Goal: Task Accomplishment & Management: Complete application form

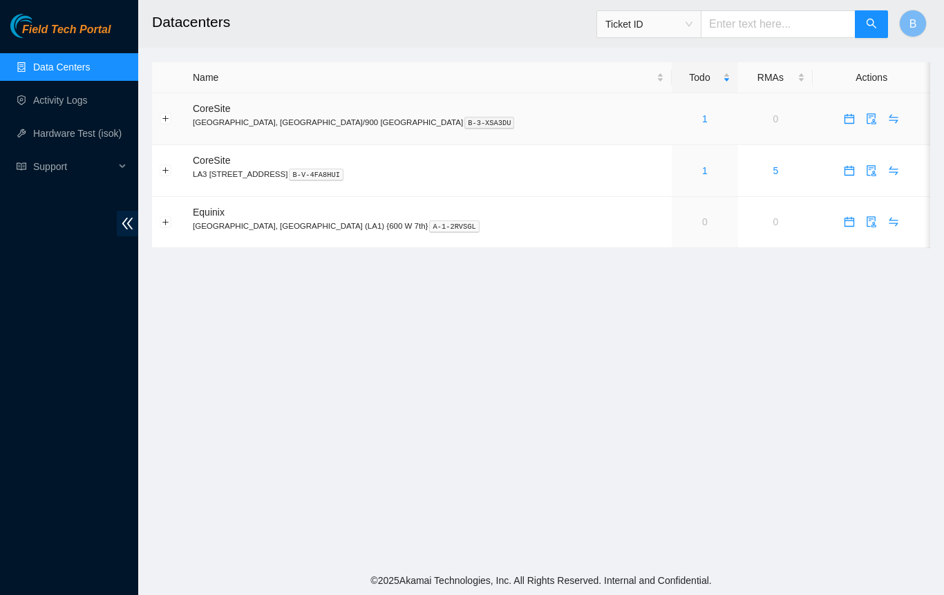
click at [702, 117] on link "1" at bounding box center [705, 118] width 6 height 11
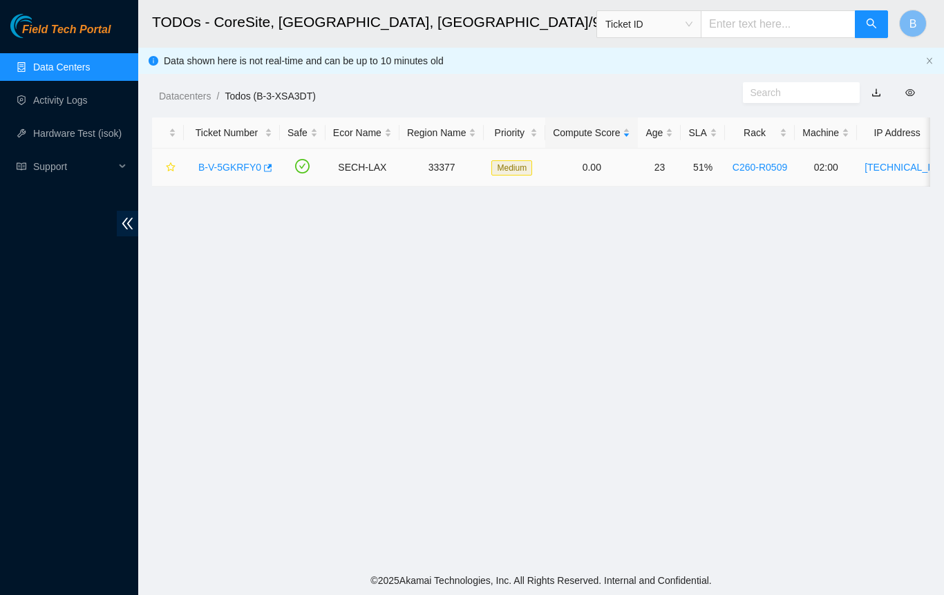
click at [238, 168] on link "B-V-5GKRFY0" at bounding box center [229, 167] width 63 height 11
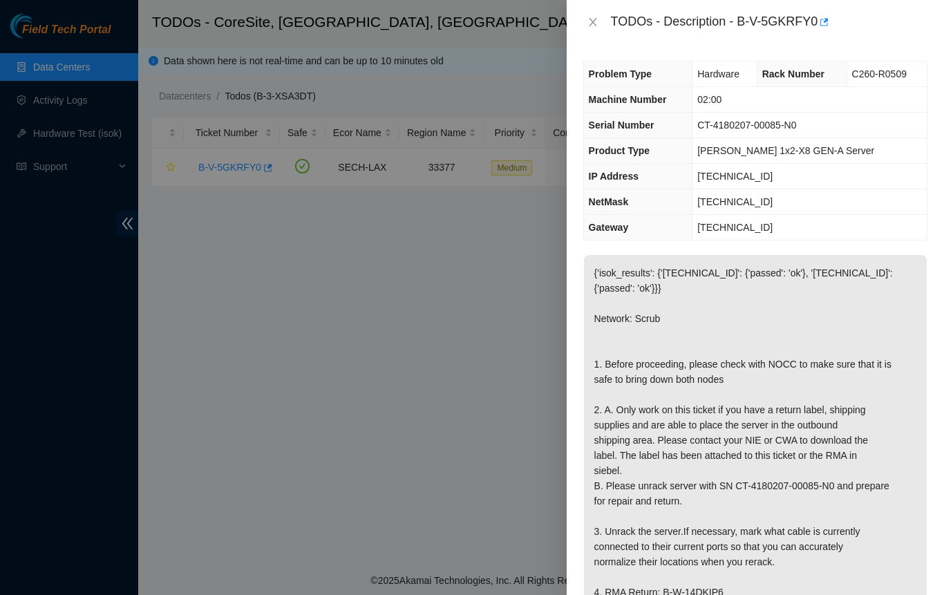
click at [433, 268] on div at bounding box center [472, 297] width 944 height 595
click at [590, 24] on icon "close" at bounding box center [593, 22] width 11 height 11
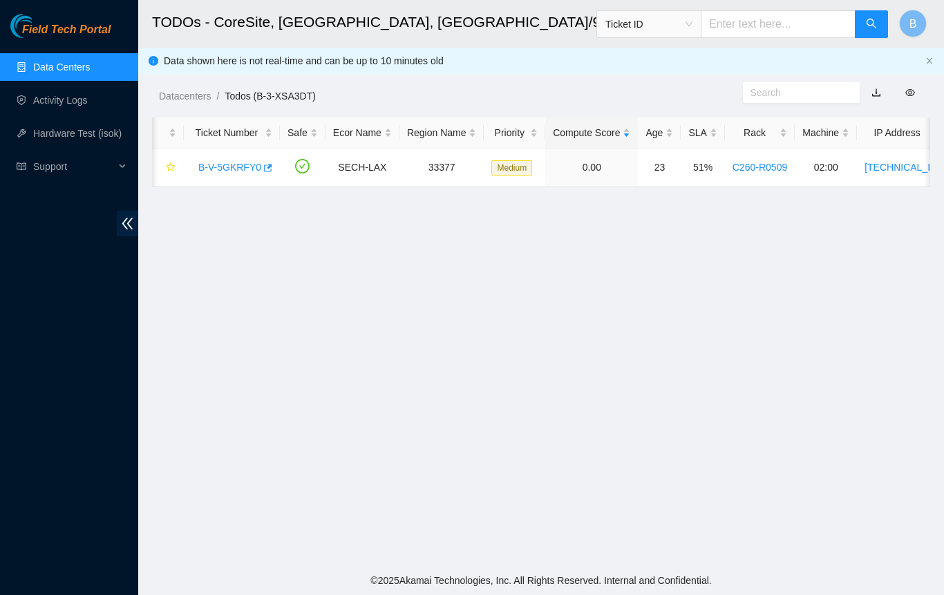
scroll to position [0, 232]
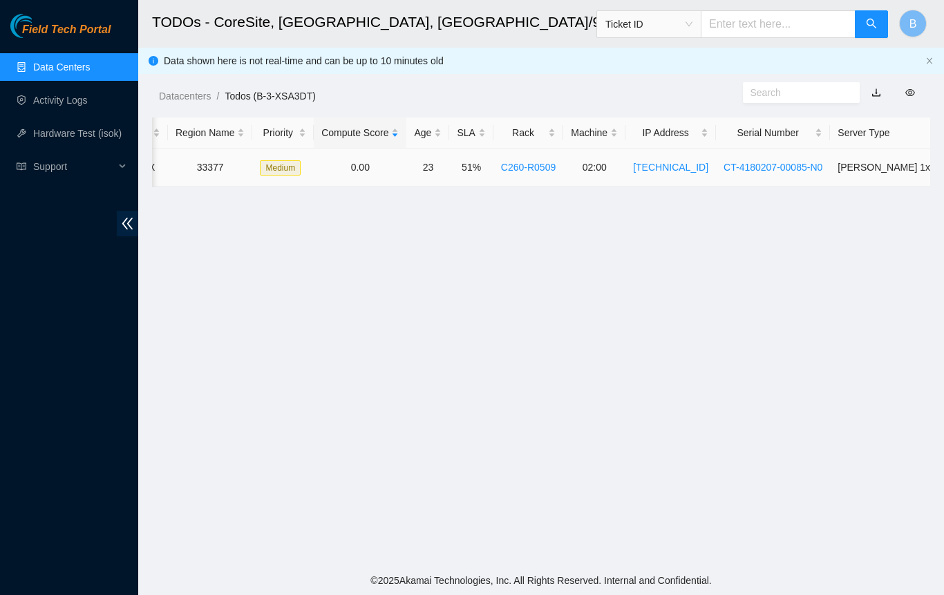
click at [517, 171] on link "C260-R0509" at bounding box center [528, 167] width 55 height 11
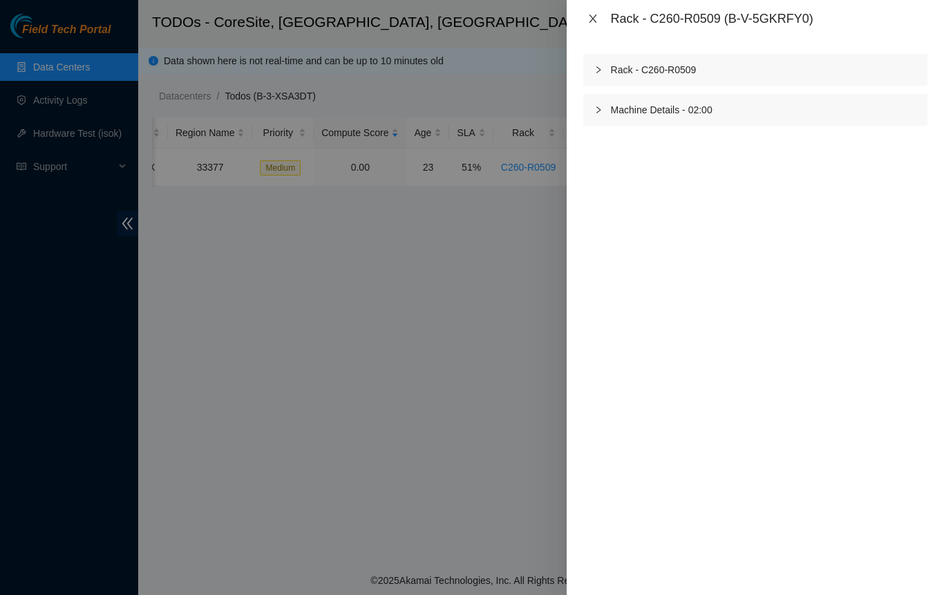
click at [592, 21] on icon "close" at bounding box center [593, 18] width 11 height 11
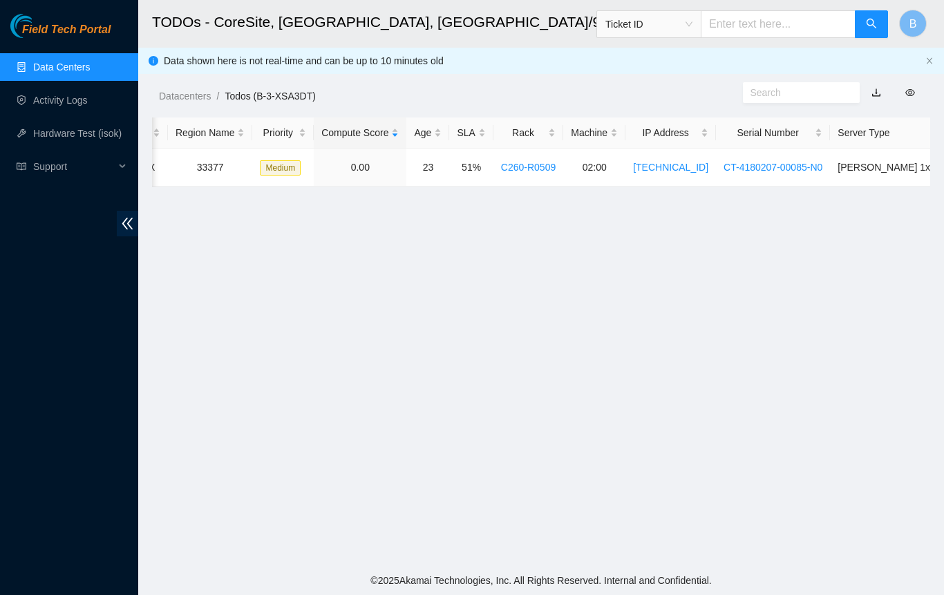
click at [577, 245] on main "TODOs - CoreSite, [GEOGRAPHIC_DATA], [GEOGRAPHIC_DATA]/900 [GEOGRAPHIC_DATA] Ti…" at bounding box center [541, 283] width 806 height 566
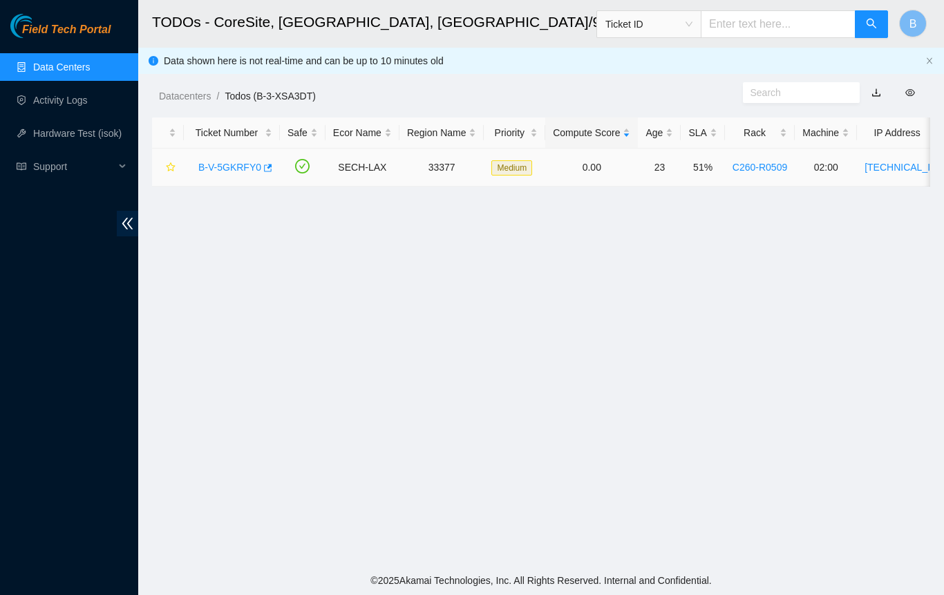
click at [226, 165] on link "B-V-5GKRFY0" at bounding box center [229, 167] width 63 height 11
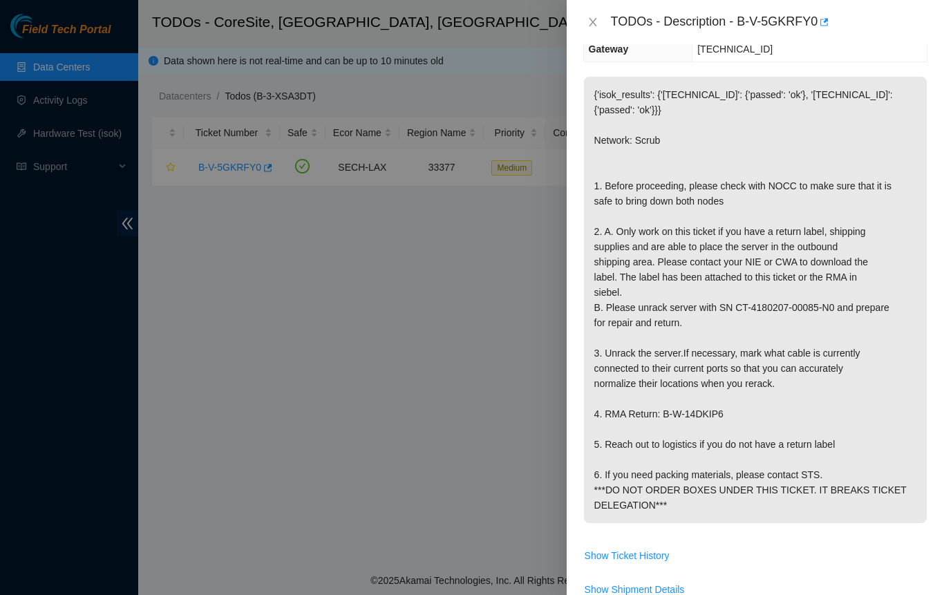
scroll to position [138, 0]
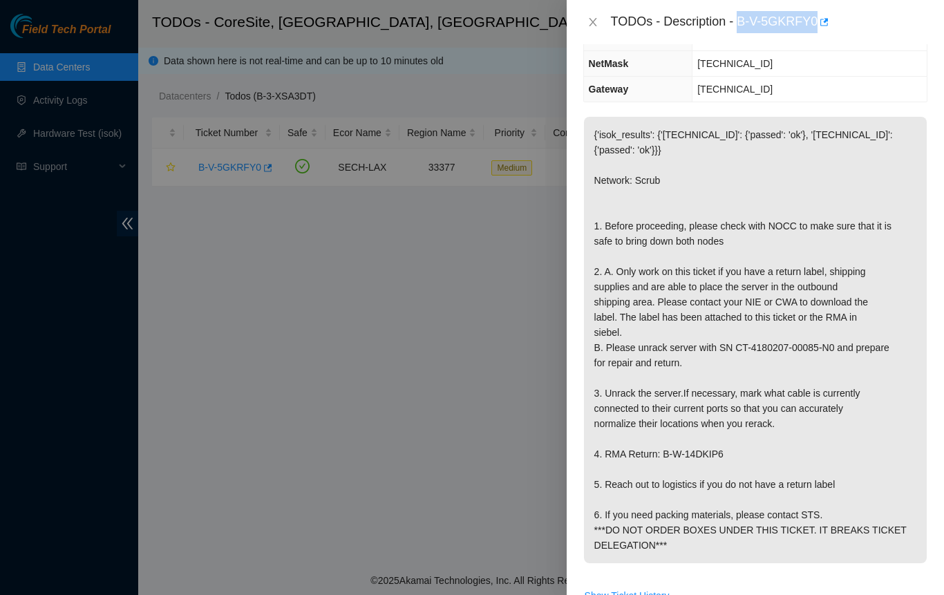
drag, startPoint x: 738, startPoint y: 23, endPoint x: 814, endPoint y: 20, distance: 76.1
click at [814, 20] on div "TODOs - Description - B-V-5GKRFY0" at bounding box center [769, 22] width 317 height 22
copy div "B-V-5GKRFY0"
click at [795, 88] on td "[TECHNICAL_ID]" at bounding box center [810, 90] width 234 height 26
click at [531, 280] on div at bounding box center [472, 297] width 944 height 595
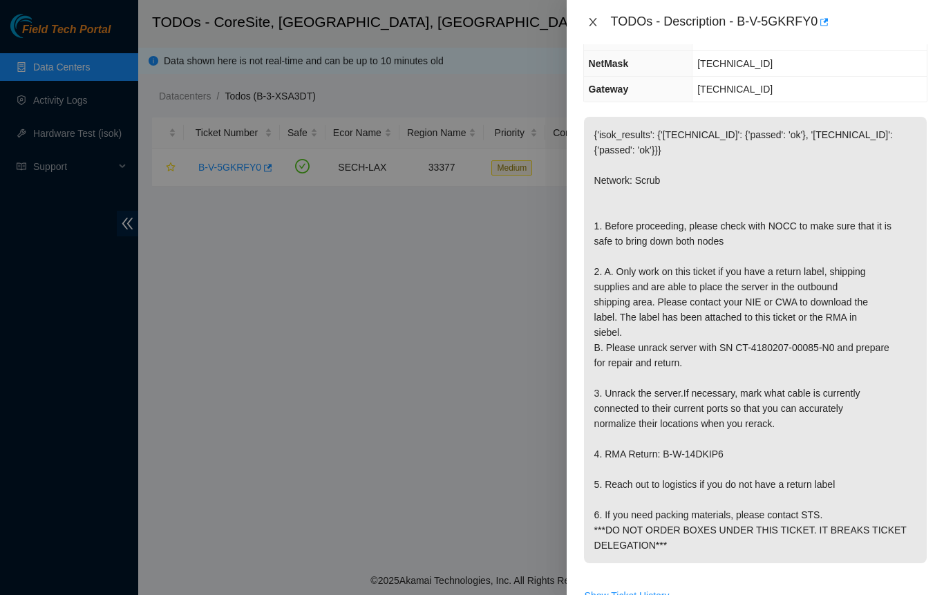
click at [594, 21] on icon "close" at bounding box center [593, 22] width 11 height 11
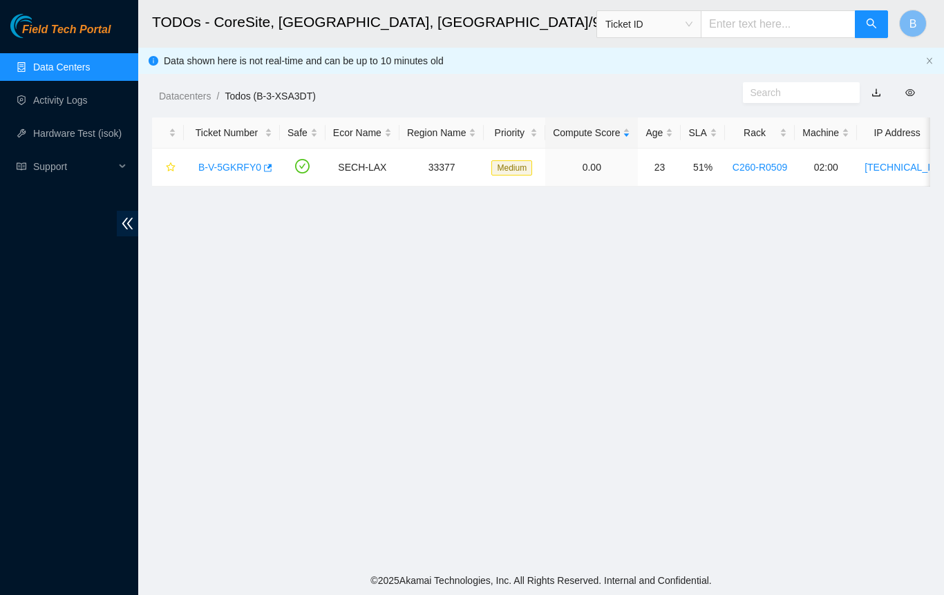
scroll to position [184, 0]
click at [41, 251] on div "Field Tech Portal Data Centers Activity Logs Hardware Test (isok) Support" at bounding box center [69, 304] width 138 height 581
click at [54, 285] on div "Field Tech Portal Data Centers Activity Logs Hardware Test (isok) Support" at bounding box center [69, 304] width 138 height 581
click at [561, 527] on main "TODOs - CoreSite, [GEOGRAPHIC_DATA], [GEOGRAPHIC_DATA]/900 [GEOGRAPHIC_DATA] Ti…" at bounding box center [541, 283] width 806 height 566
drag, startPoint x: 71, startPoint y: 242, endPoint x: 71, endPoint y: 162, distance: 80.2
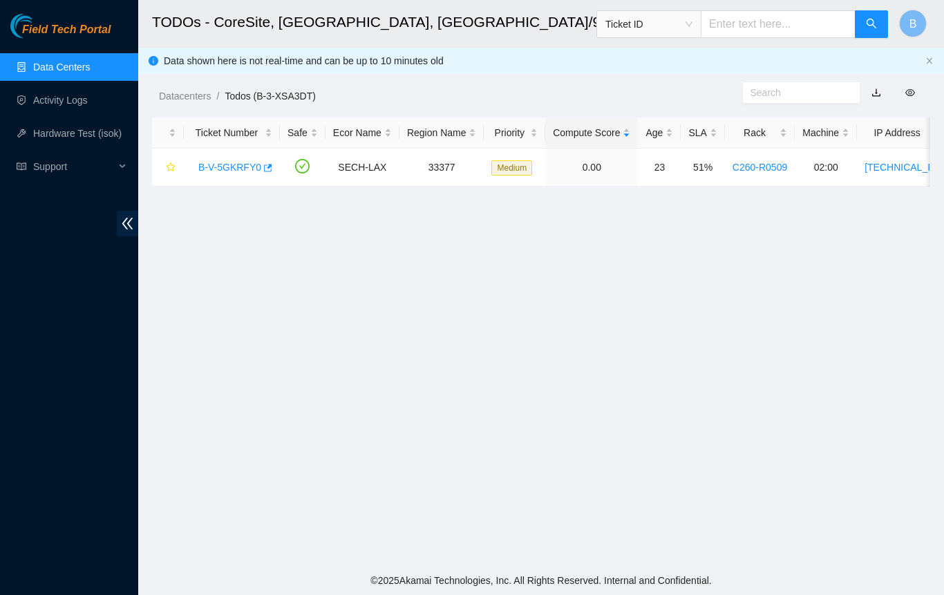
click at [71, 213] on div "Field Tech Portal Data Centers Activity Logs Hardware Test (isok) Support" at bounding box center [69, 304] width 138 height 581
click at [57, 95] on link "Activity Logs" at bounding box center [60, 100] width 55 height 11
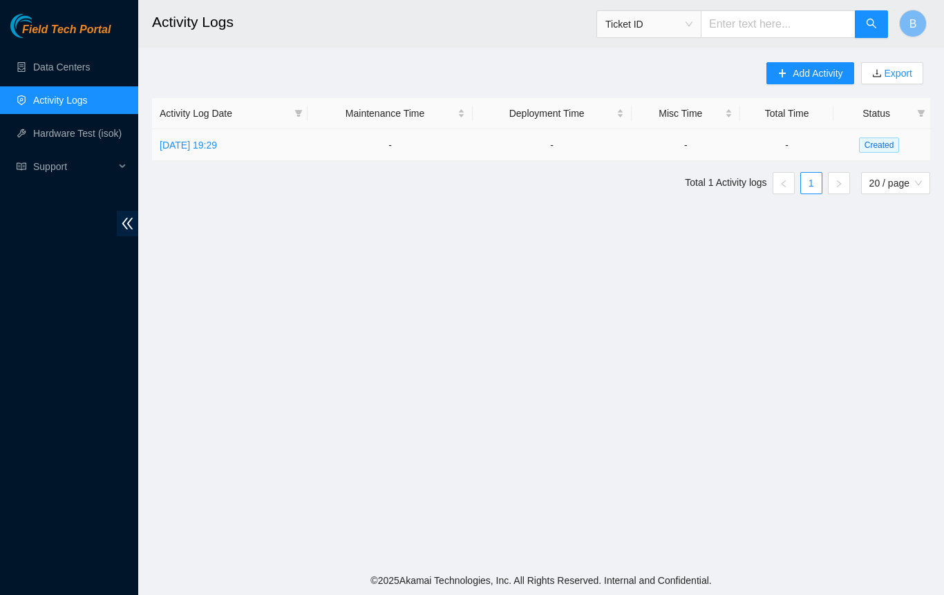
click at [217, 143] on link "[DATE] 19:29" at bounding box center [188, 145] width 57 height 11
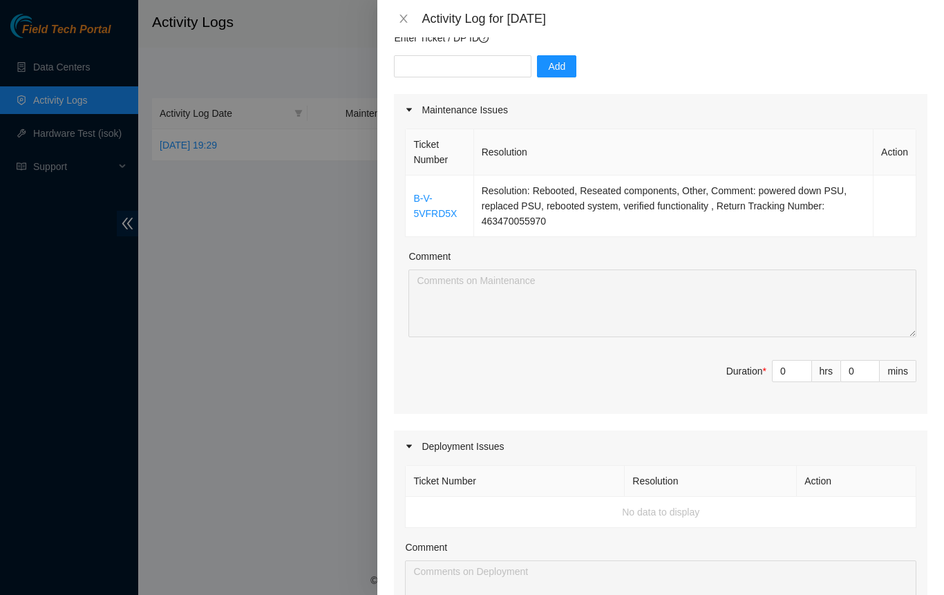
scroll to position [108, 0]
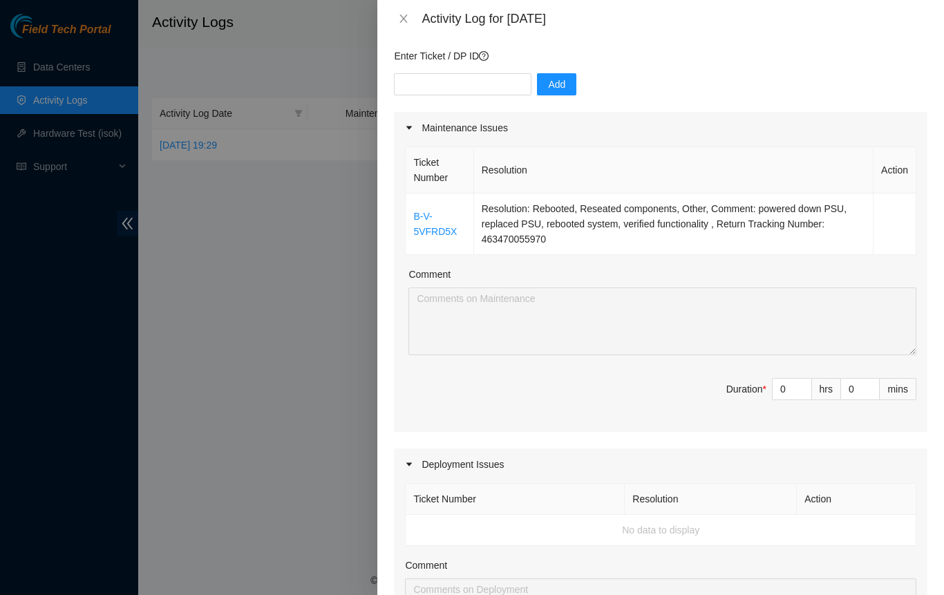
click at [191, 333] on div at bounding box center [472, 297] width 944 height 595
click at [99, 306] on div at bounding box center [472, 297] width 944 height 595
click at [444, 85] on input "text" at bounding box center [463, 84] width 138 height 22
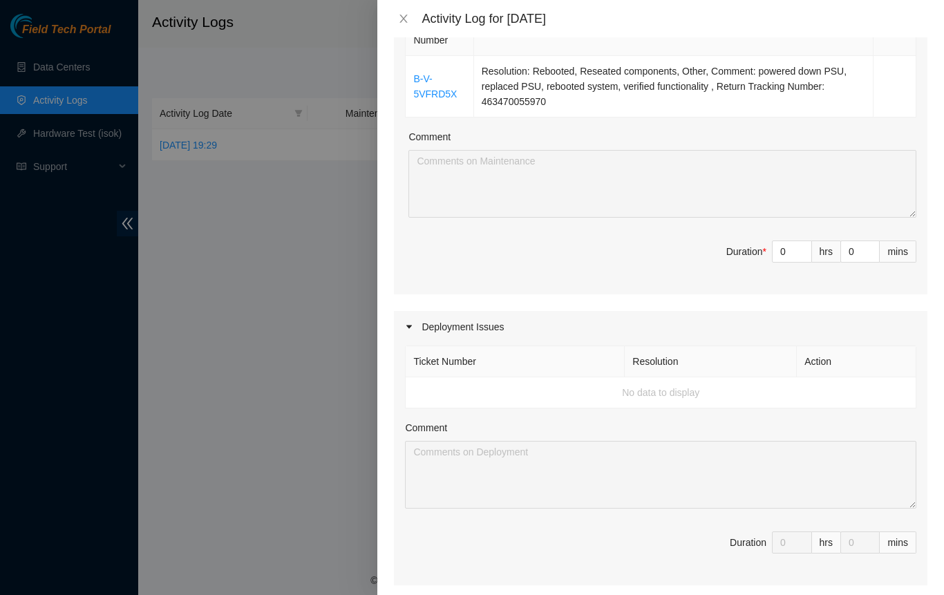
scroll to position [346, 0]
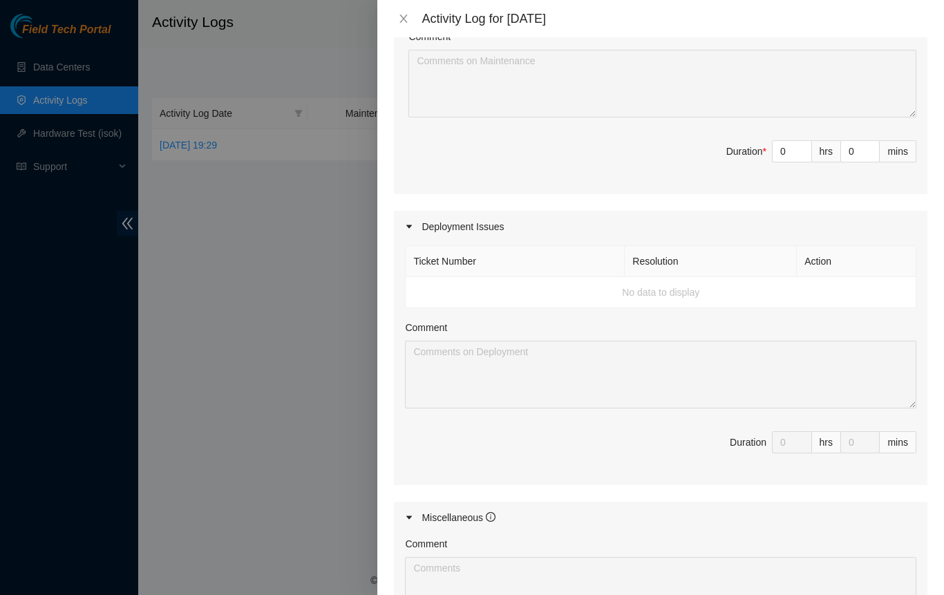
click at [463, 288] on td "No data to display" at bounding box center [661, 292] width 511 height 31
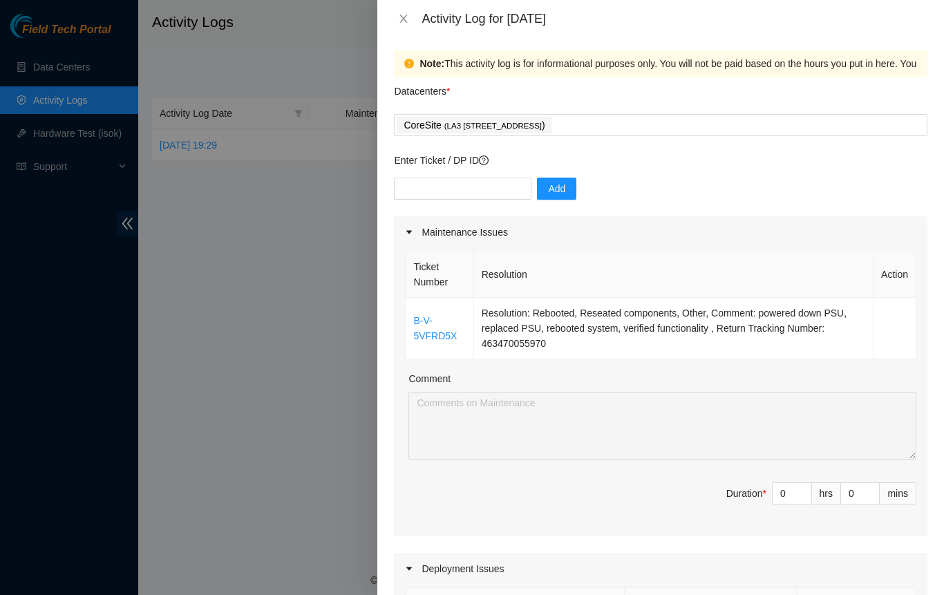
scroll to position [0, 0]
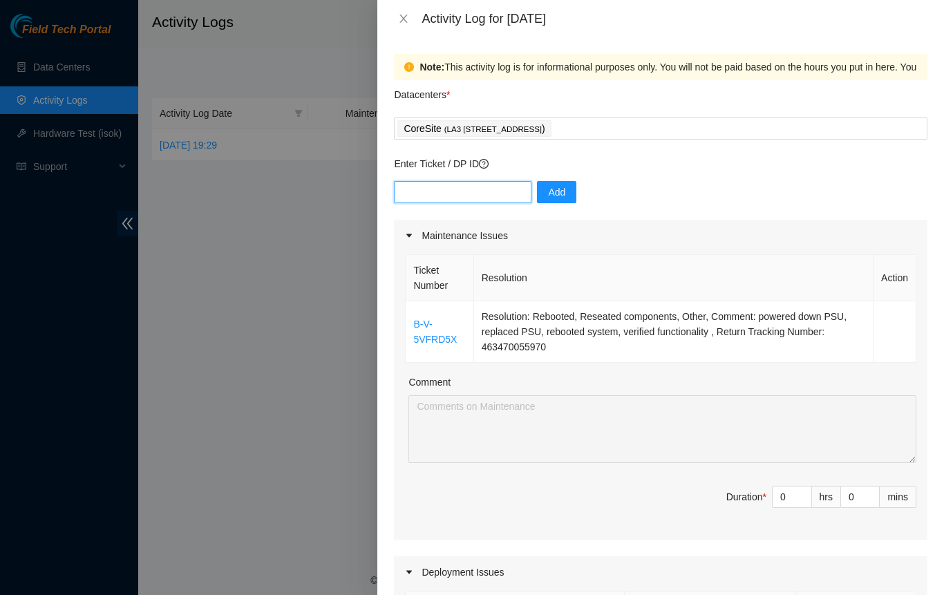
click at [446, 200] on input "text" at bounding box center [463, 192] width 138 height 22
drag, startPoint x: 426, startPoint y: 339, endPoint x: 431, endPoint y: 305, distance: 34.9
click at [431, 305] on td "B-V-5VFRD5X" at bounding box center [440, 332] width 68 height 62
drag, startPoint x: 410, startPoint y: 325, endPoint x: 458, endPoint y: 345, distance: 51.7
click at [458, 345] on td "B-V-5VFRD5X" at bounding box center [440, 332] width 68 height 62
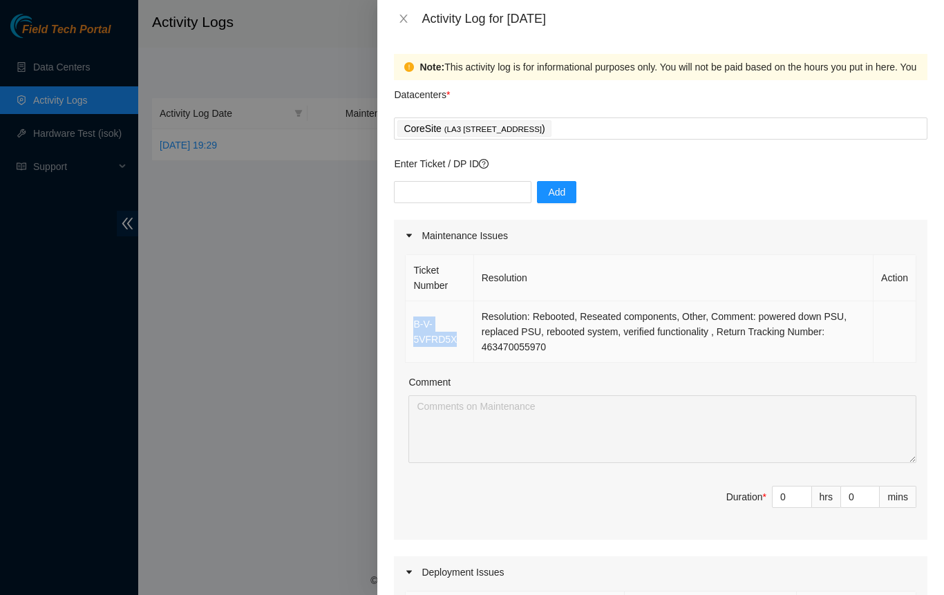
copy link "B-V-5VFRD5X"
click at [427, 198] on input "text" at bounding box center [463, 192] width 138 height 22
paste input "B-V-5VFRD5X"
type input "B-V-5VFRD5X"
click at [548, 192] on span "Add" at bounding box center [556, 192] width 17 height 15
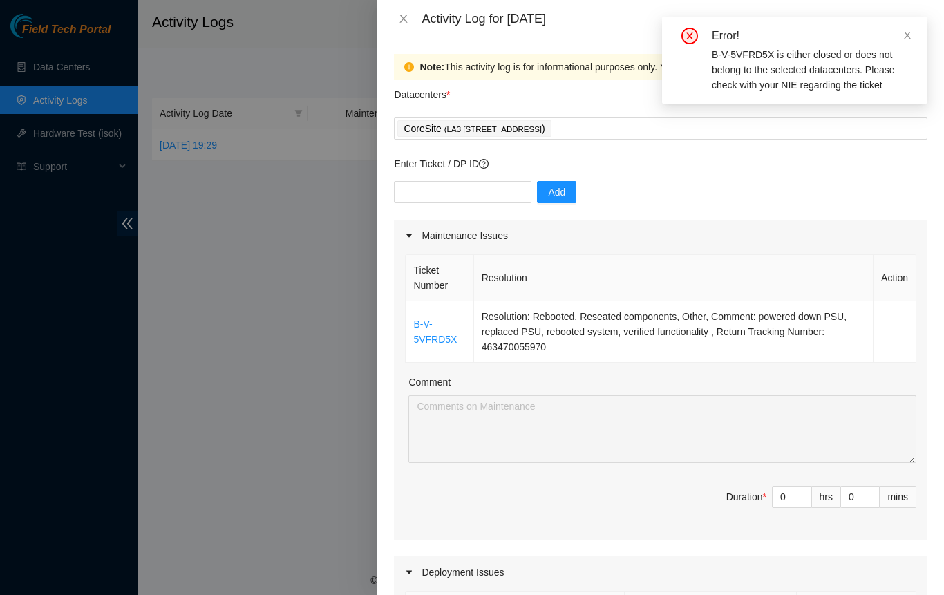
click at [908, 34] on icon "close" at bounding box center [908, 35] width 10 height 10
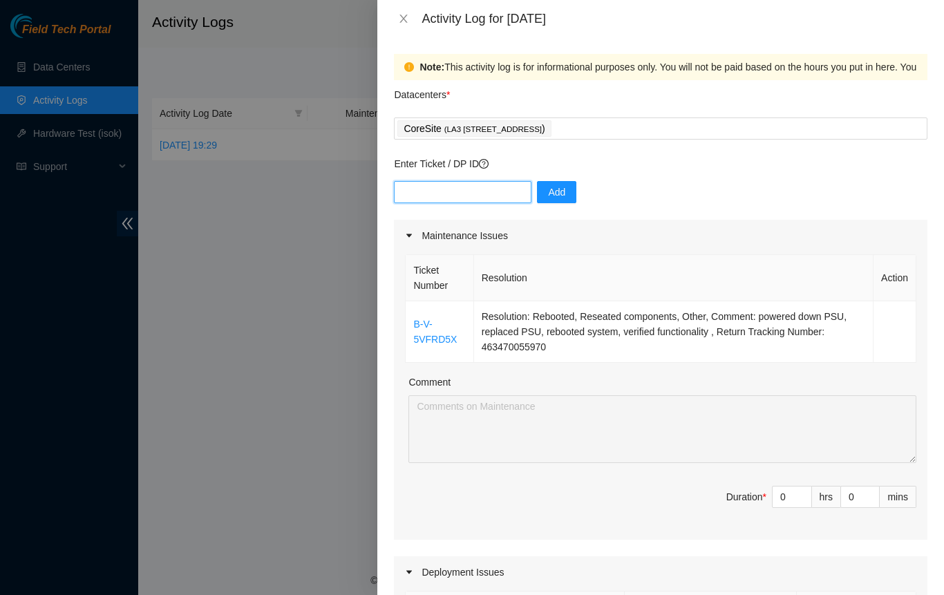
click at [474, 195] on input "text" at bounding box center [463, 192] width 138 height 22
click at [695, 193] on div "Add" at bounding box center [661, 200] width 534 height 39
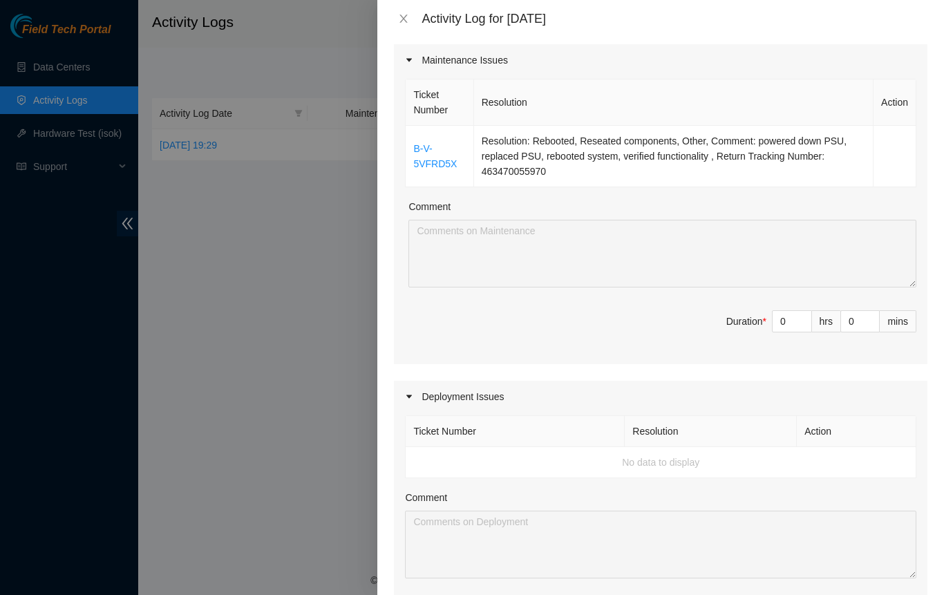
scroll to position [207, 0]
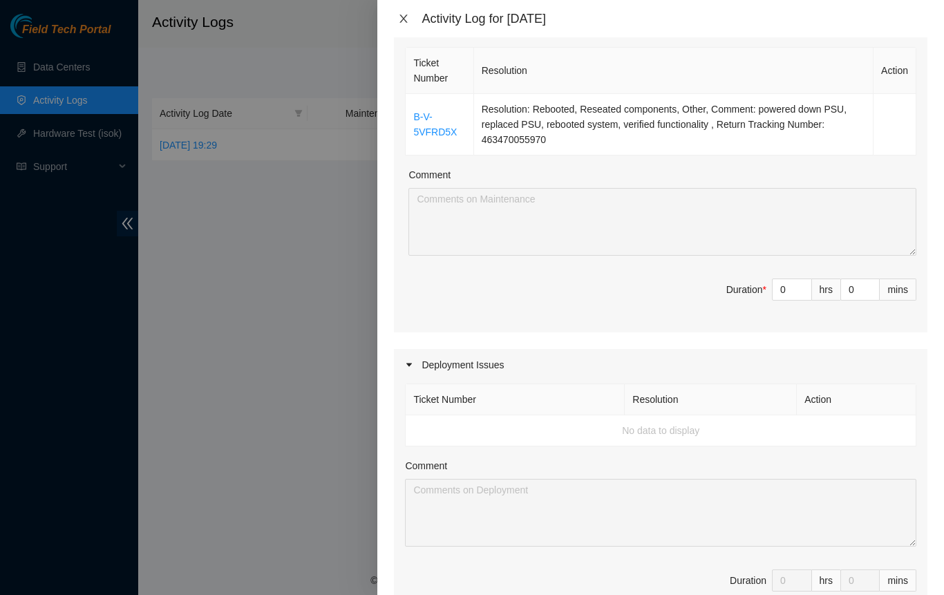
click at [404, 19] on icon "close" at bounding box center [404, 19] width 8 height 8
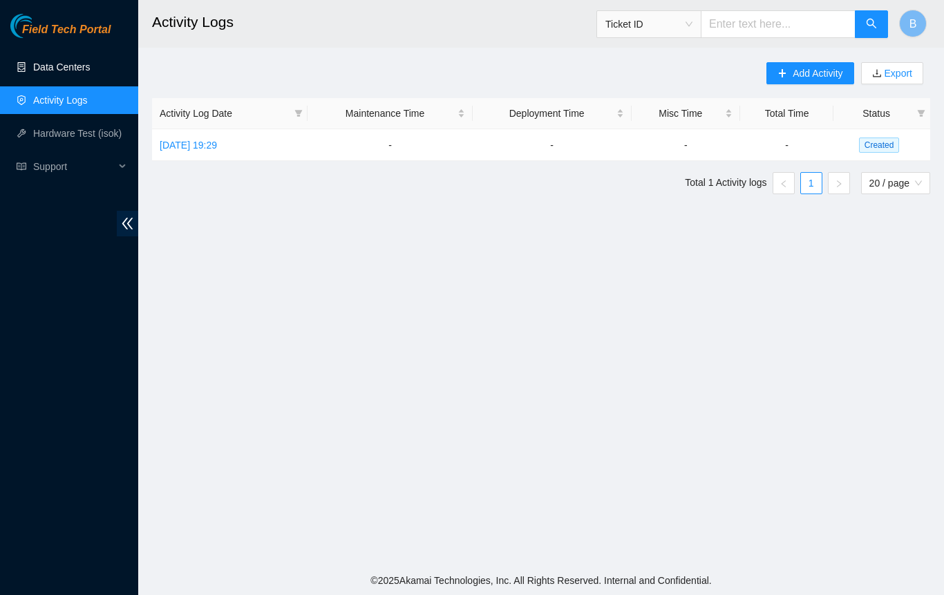
click at [58, 64] on link "Data Centers" at bounding box center [61, 67] width 57 height 11
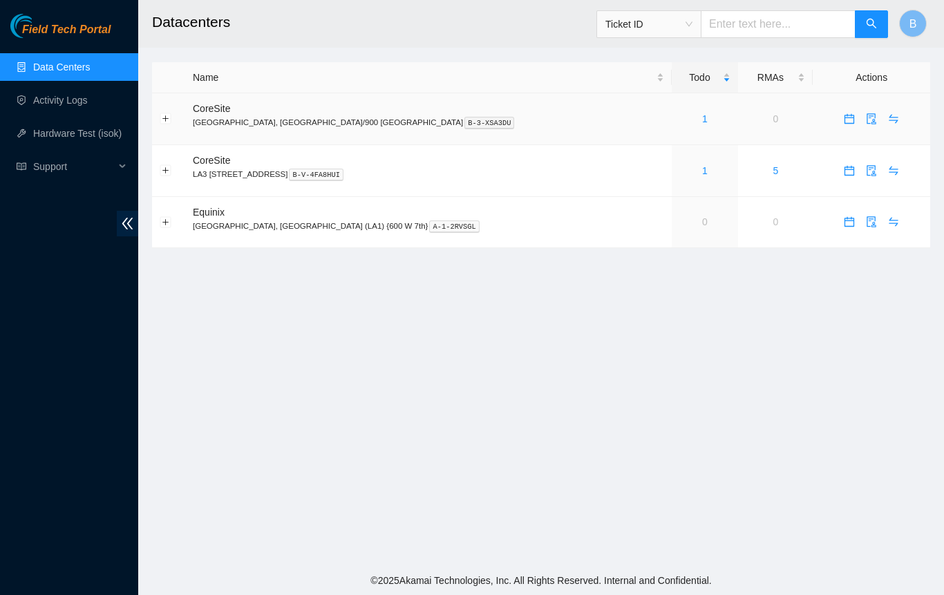
click at [702, 118] on link "1" at bounding box center [705, 118] width 6 height 11
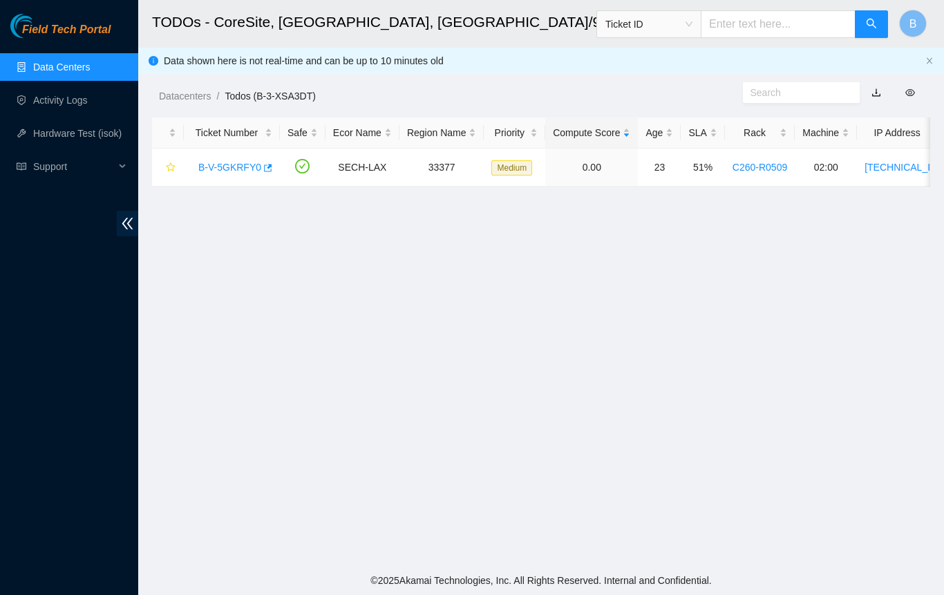
click at [256, 527] on main "TODOs - CoreSite, [GEOGRAPHIC_DATA], [GEOGRAPHIC_DATA]/900 [GEOGRAPHIC_DATA] Ti…" at bounding box center [541, 283] width 806 height 566
click at [249, 170] on link "B-V-5GKRFY0" at bounding box center [229, 167] width 63 height 11
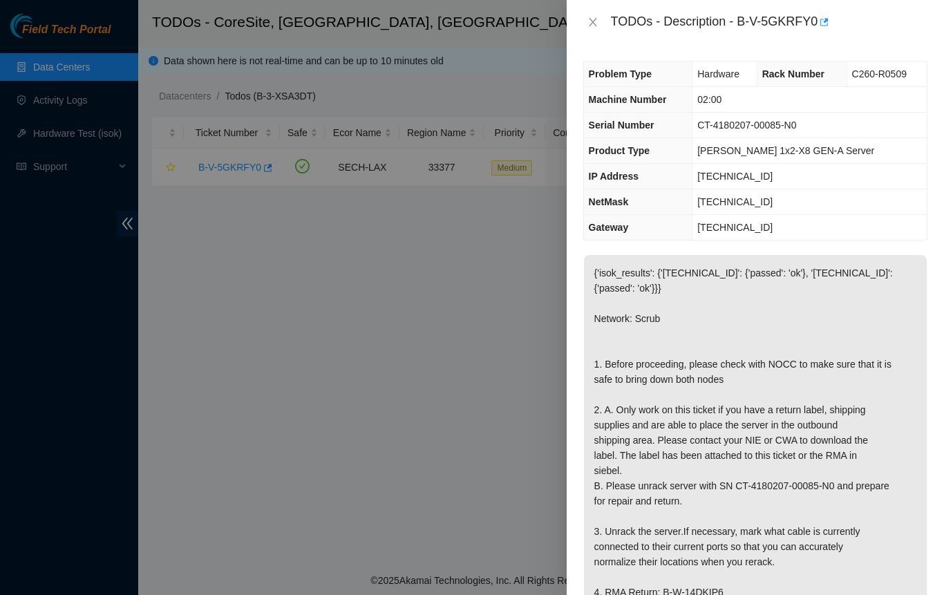
click at [0, 328] on div at bounding box center [472, 297] width 944 height 595
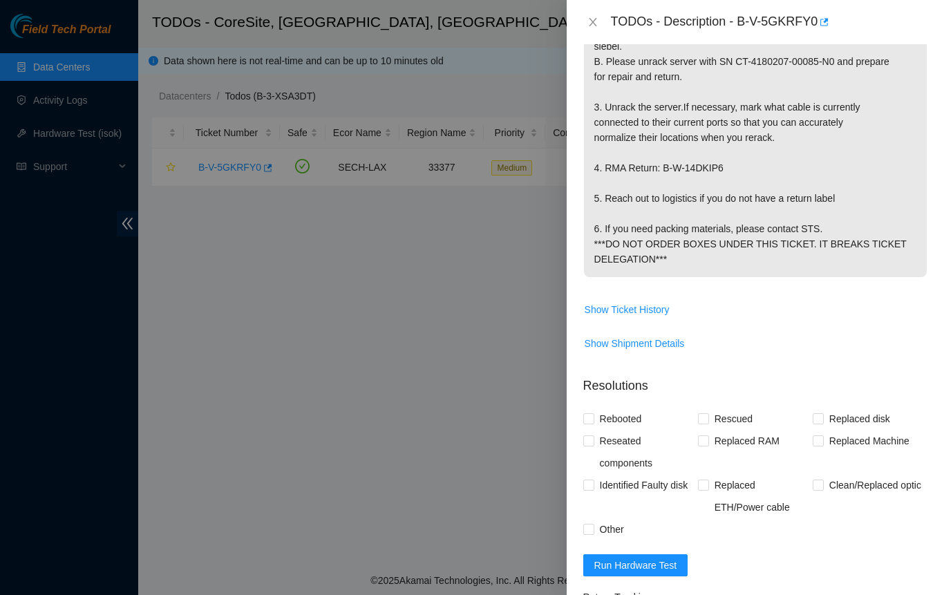
scroll to position [394, 0]
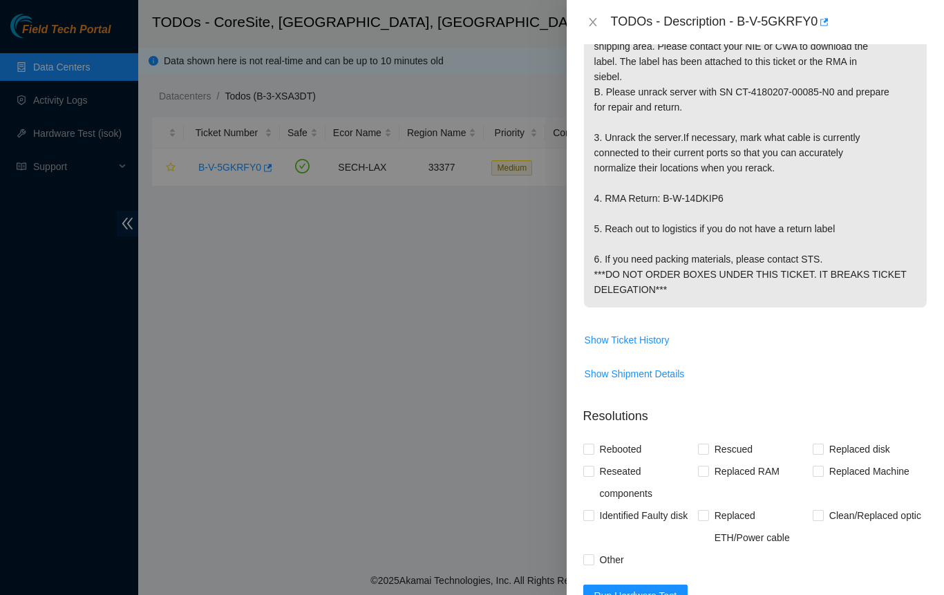
click at [392, 302] on div at bounding box center [472, 297] width 944 height 595
click at [46, 248] on div at bounding box center [472, 297] width 944 height 595
click at [593, 19] on icon "close" at bounding box center [593, 22] width 11 height 11
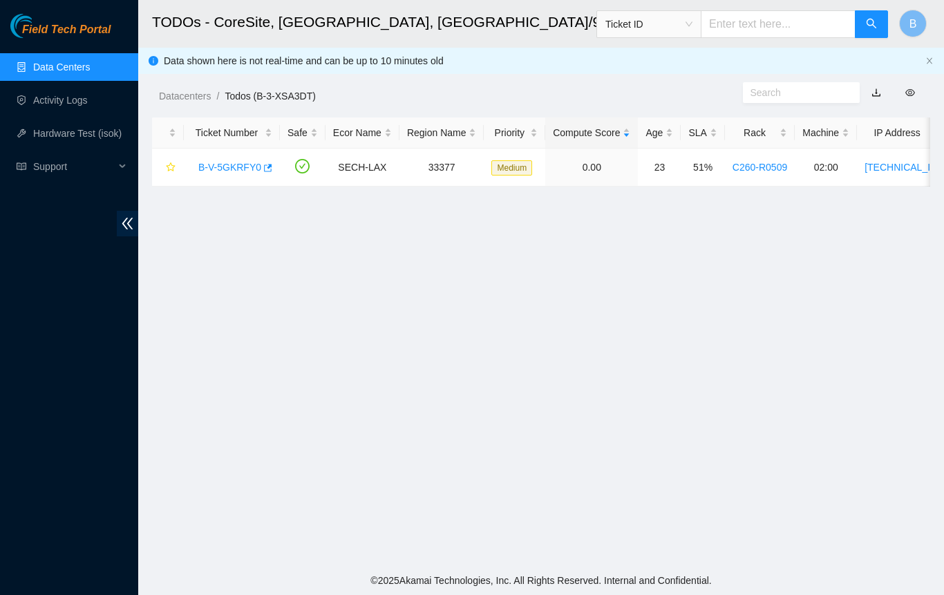
scroll to position [315, 0]
click at [59, 104] on link "Activity Logs" at bounding box center [60, 100] width 55 height 11
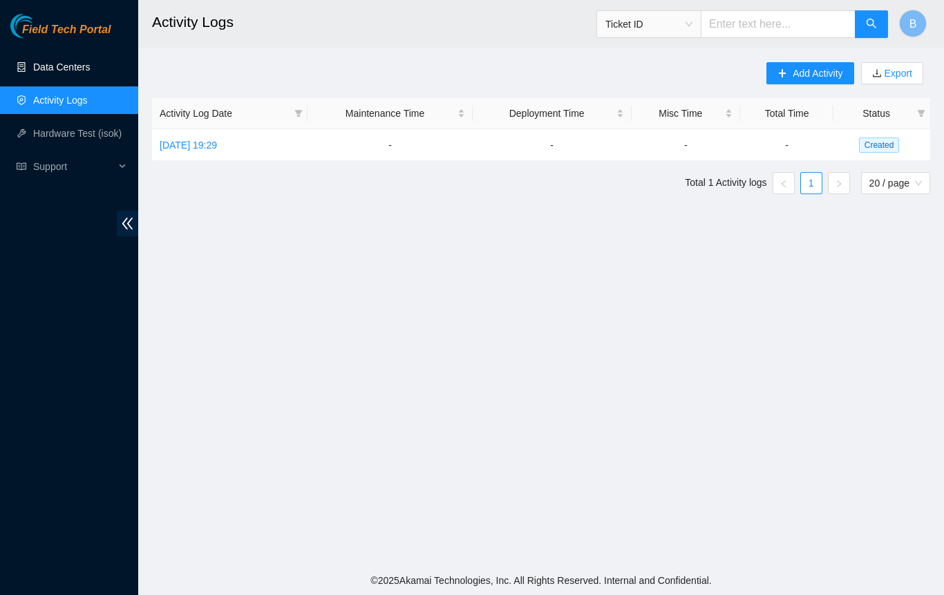
click at [65, 62] on link "Data Centers" at bounding box center [61, 67] width 57 height 11
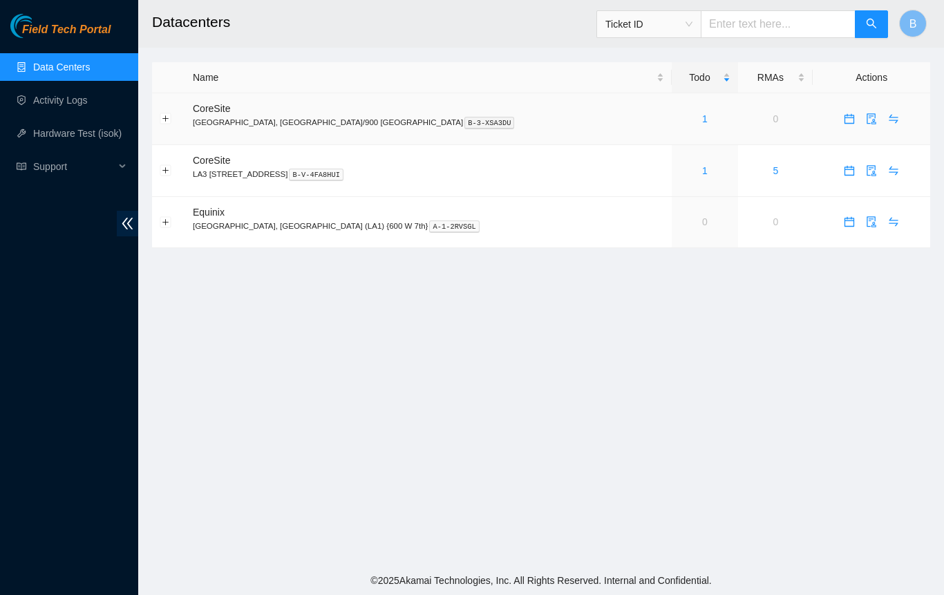
click at [702, 121] on link "1" at bounding box center [705, 118] width 6 height 11
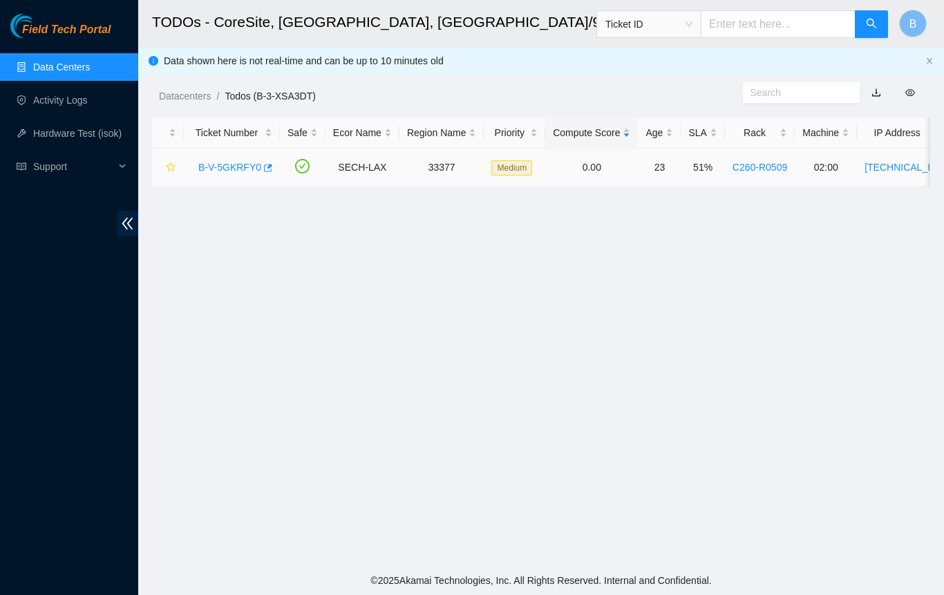
click at [227, 165] on link "B-V-5GKRFY0" at bounding box center [229, 167] width 63 height 11
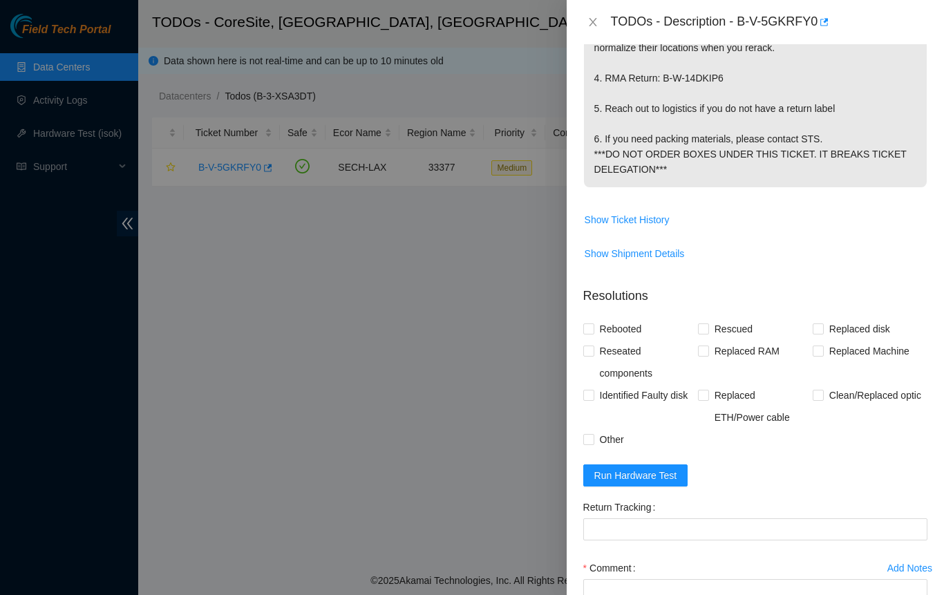
scroll to position [622, 0]
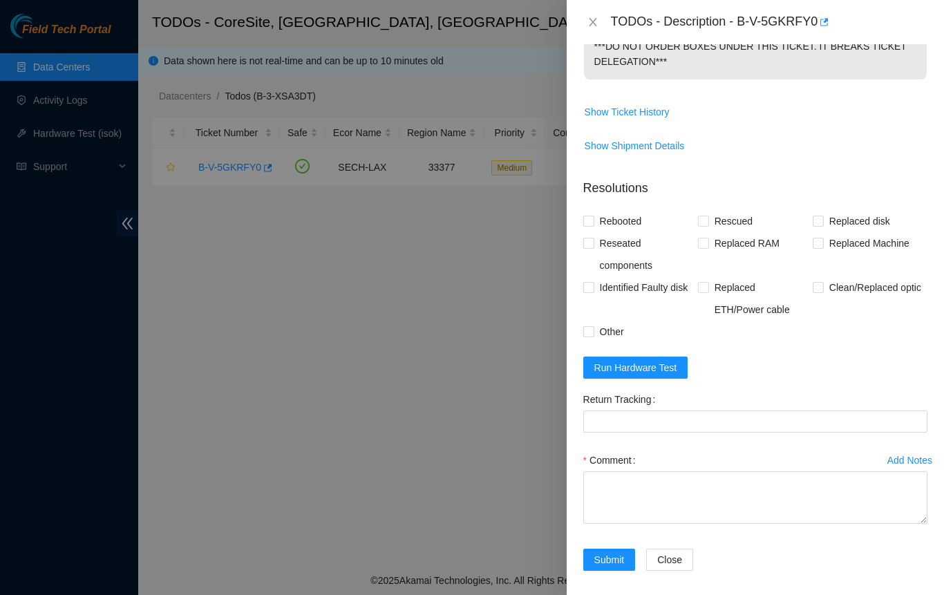
click at [594, 343] on span "Other" at bounding box center [611, 332] width 35 height 22
click at [593, 336] on input "Other" at bounding box center [588, 331] width 10 height 10
checkbox input "true"
click at [630, 433] on Tracking "Return Tracking" at bounding box center [755, 422] width 344 height 22
click at [603, 524] on textarea "Comment" at bounding box center [755, 497] width 344 height 53
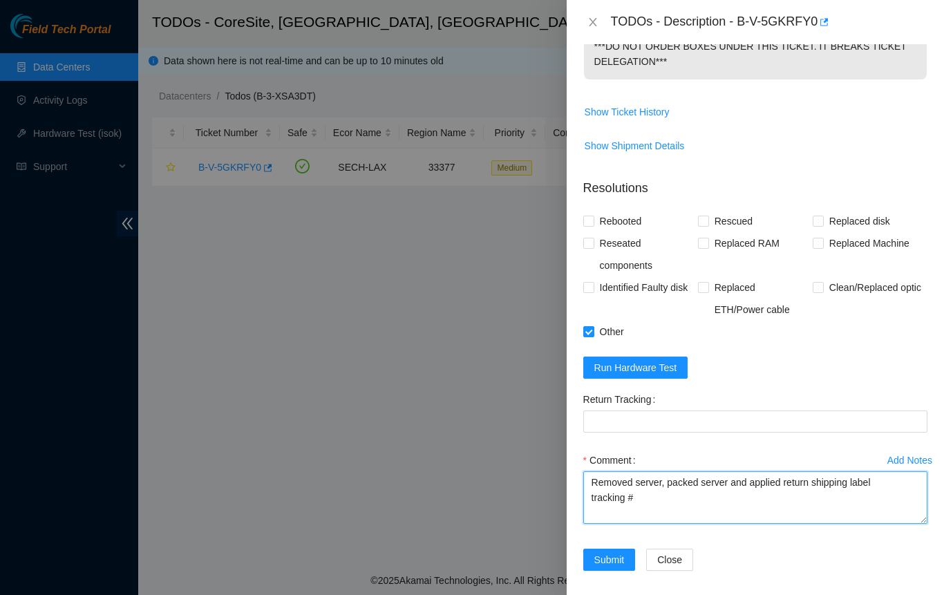
click at [666, 524] on textarea "Removed server, packed server and applied return shipping label tracking #" at bounding box center [755, 497] width 344 height 53
click at [779, 524] on textarea "Removed server, packed server and applied return shipping label tracking # 4736" at bounding box center [755, 497] width 344 height 53
click at [701, 524] on textarea "Removed server, packed server and applied return shipping label tracking # 4736" at bounding box center [755, 497] width 344 height 53
click at [690, 524] on textarea "Removed server, packed server and applied return shipping label tracking # 4736…" at bounding box center [755, 497] width 344 height 53
click at [709, 524] on textarea "Removed server, packed server and applied return shipping label tracking # 4736…" at bounding box center [755, 497] width 344 height 53
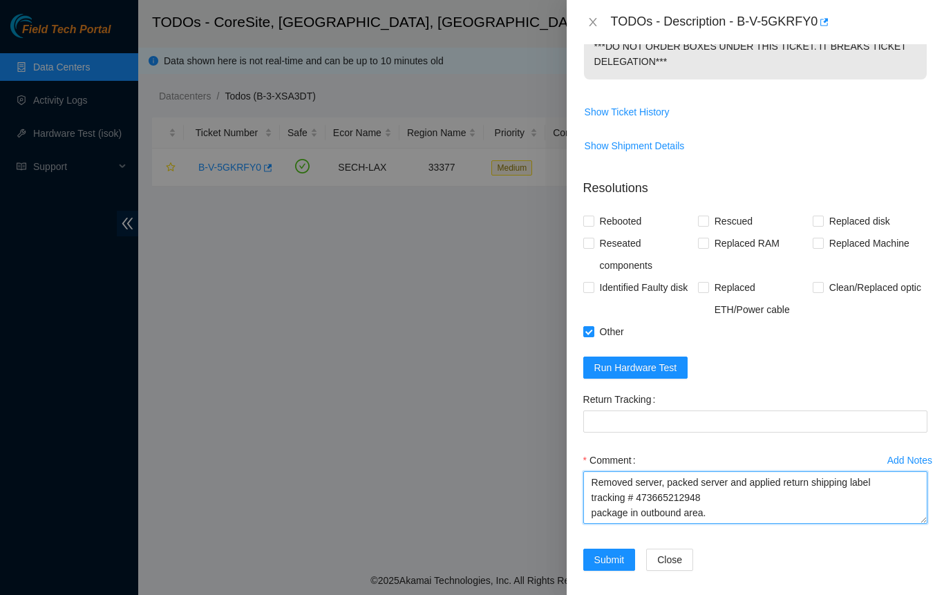
drag, startPoint x: 635, startPoint y: 544, endPoint x: 701, endPoint y: 543, distance: 66.4
click at [701, 524] on textarea "Removed server, packed server and applied return shipping label tracking # 4736…" at bounding box center [755, 497] width 344 height 53
type textarea "Removed server, packed server and applied return shipping label tracking # 4736…"
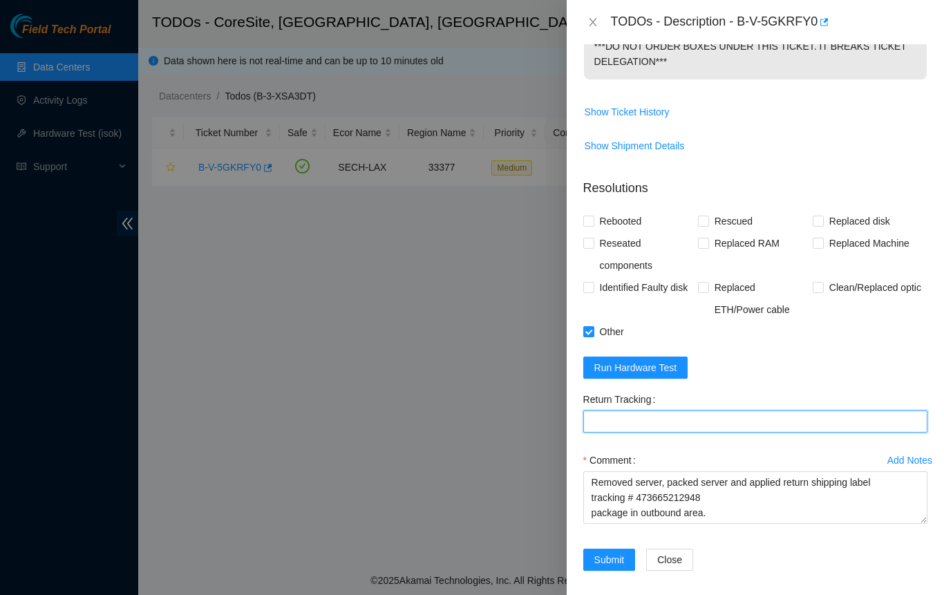
click at [597, 433] on Tracking "Return Tracking" at bounding box center [755, 422] width 344 height 22
paste Tracking "473665212948"
type Tracking "473665212948"
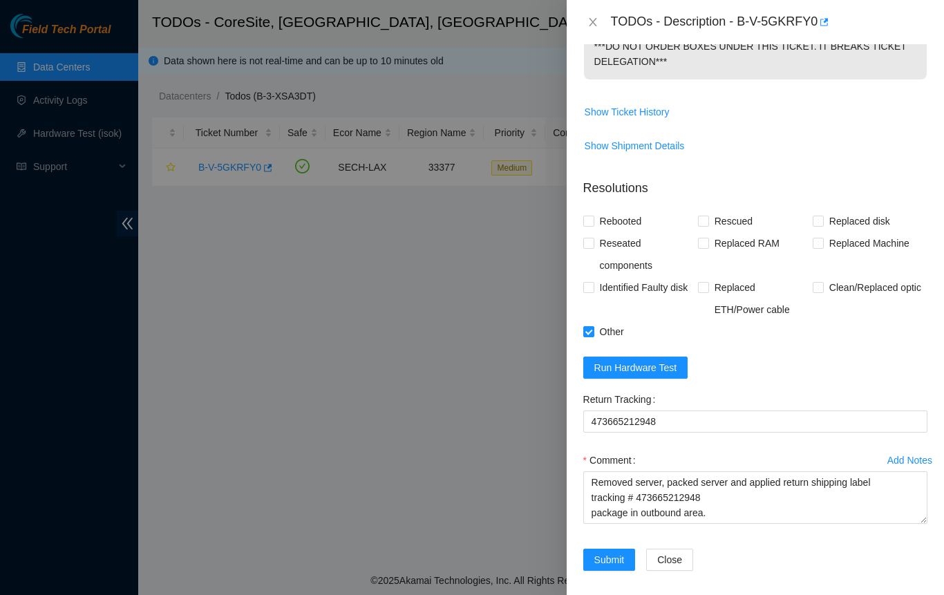
click at [691, 449] on div "Return Tracking 473665212948" at bounding box center [755, 418] width 355 height 61
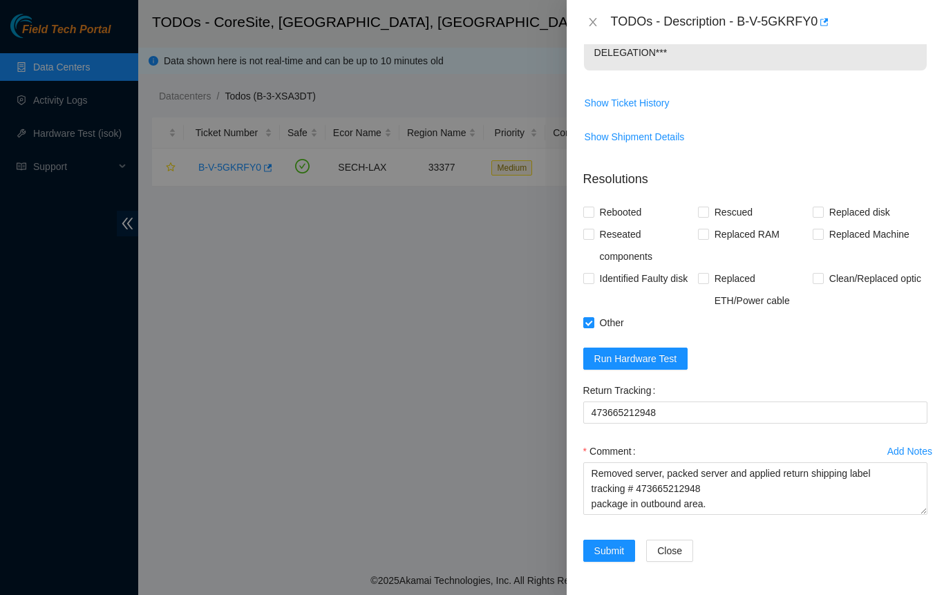
scroll to position [674, 0]
click at [614, 552] on span "Submit" at bounding box center [609, 550] width 30 height 15
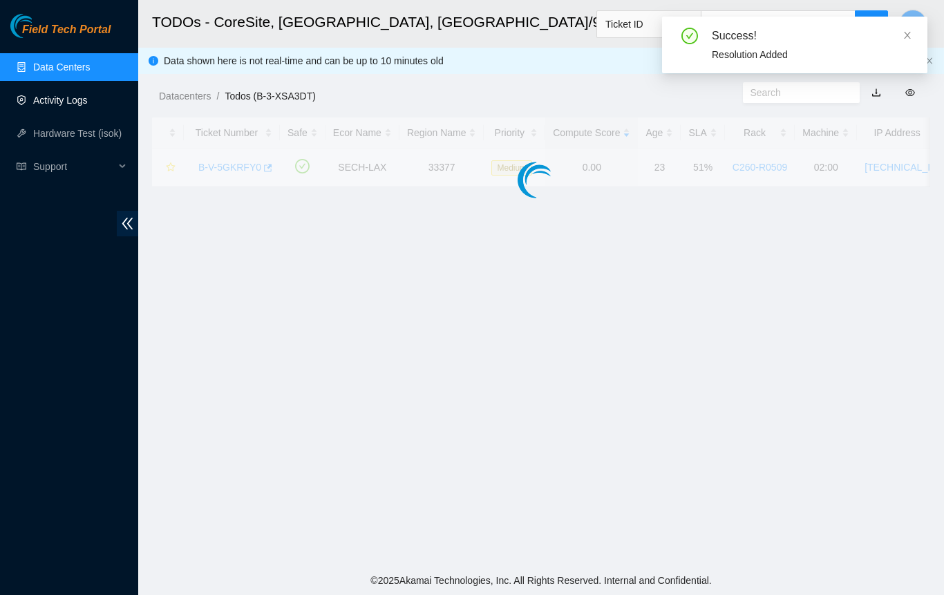
scroll to position [315, 0]
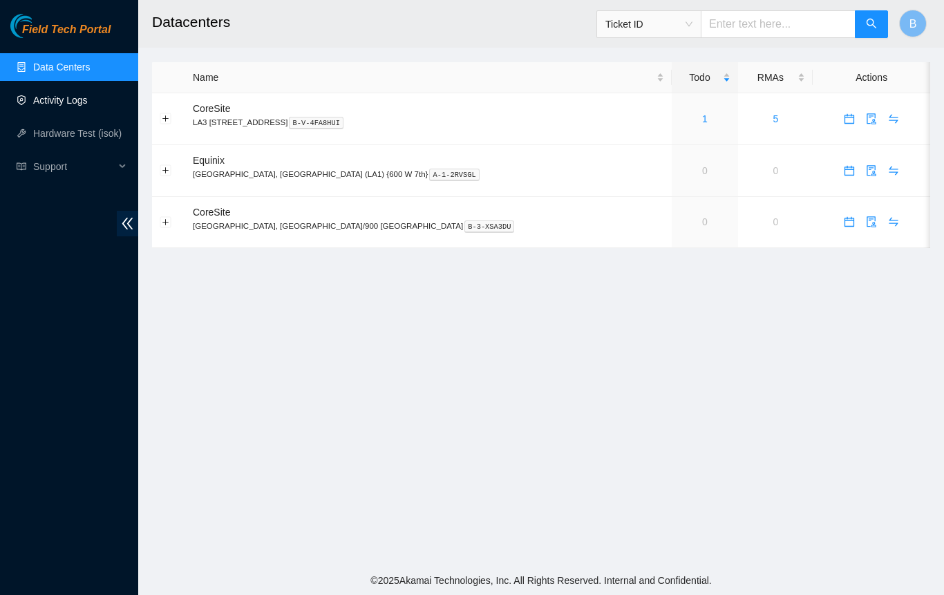
click at [53, 105] on link "Activity Logs" at bounding box center [60, 100] width 55 height 11
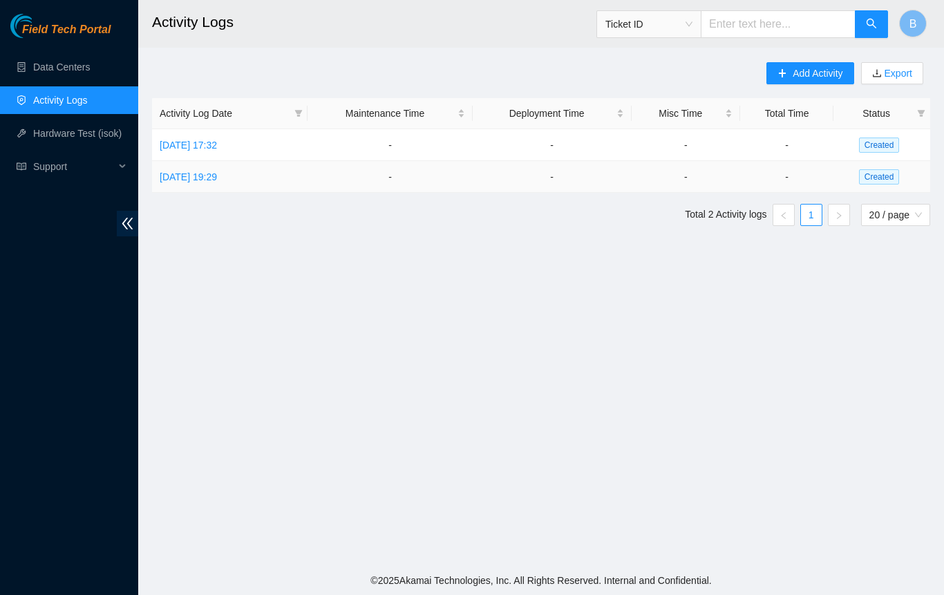
click at [196, 176] on link "[DATE] 19:29" at bounding box center [188, 176] width 57 height 11
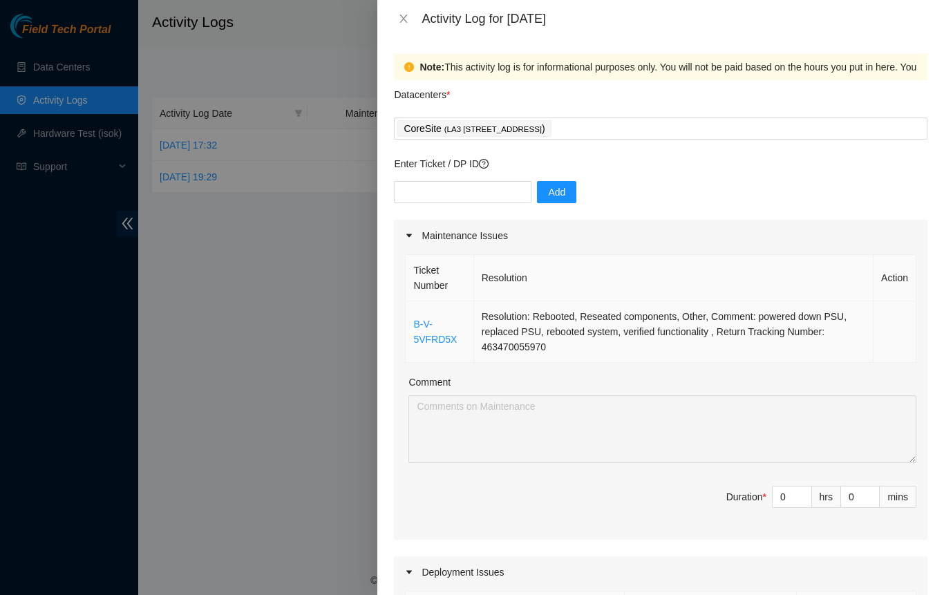
click at [435, 336] on link "B-V-5VFRD5X" at bounding box center [435, 332] width 44 height 26
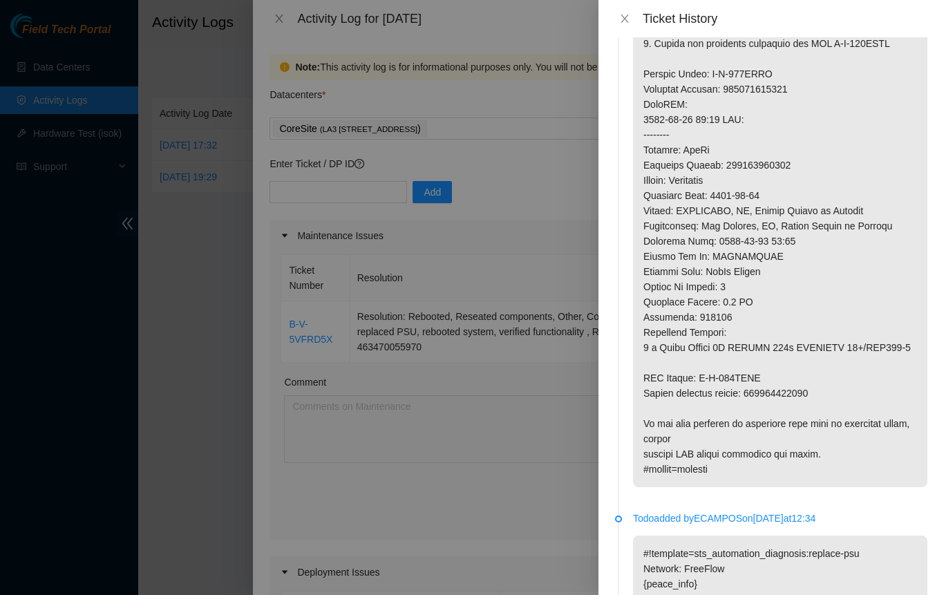
scroll to position [1382, 0]
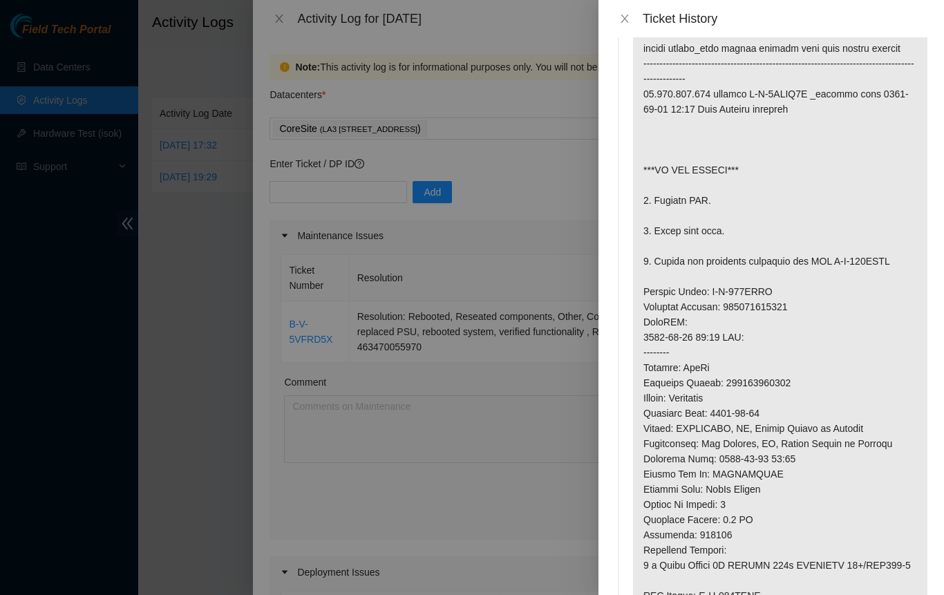
click at [802, 327] on p at bounding box center [780, 345] width 294 height 720
click at [815, 250] on p at bounding box center [780, 345] width 294 height 720
click at [817, 219] on p at bounding box center [780, 345] width 294 height 720
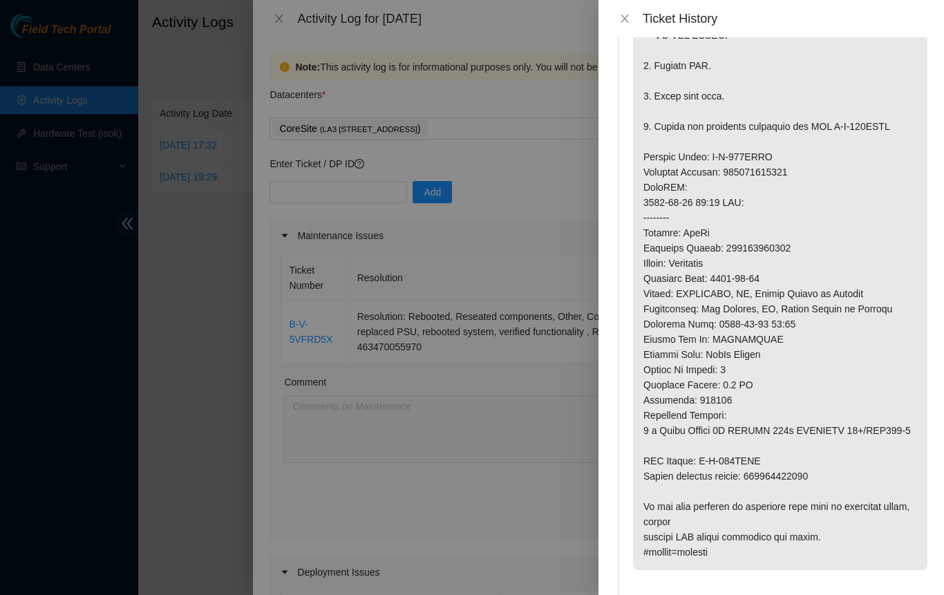
scroll to position [1861, 0]
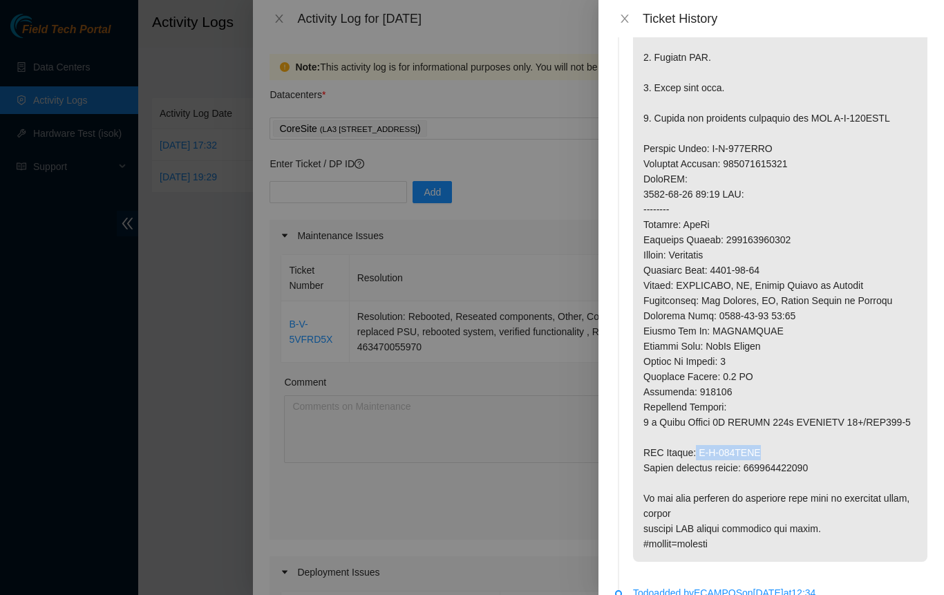
drag, startPoint x: 697, startPoint y: 486, endPoint x: 769, endPoint y: 478, distance: 71.7
click at [769, 478] on p at bounding box center [780, 202] width 294 height 720
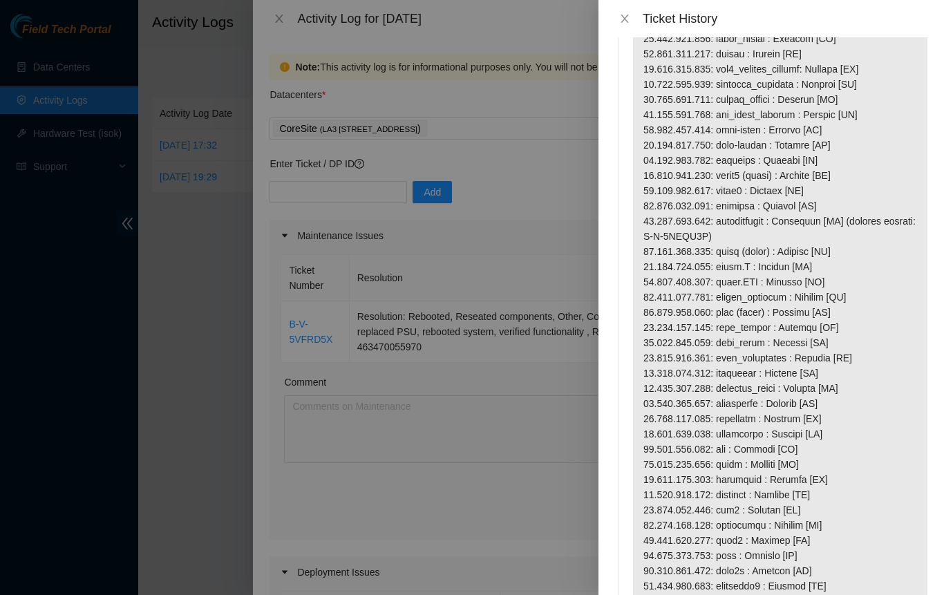
scroll to position [0, 0]
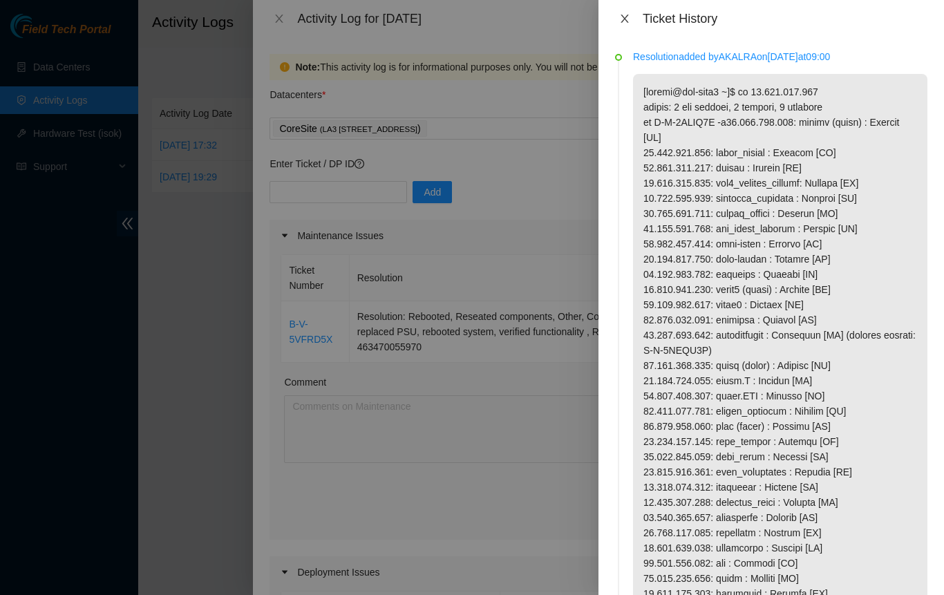
click at [626, 18] on icon "close" at bounding box center [624, 18] width 11 height 11
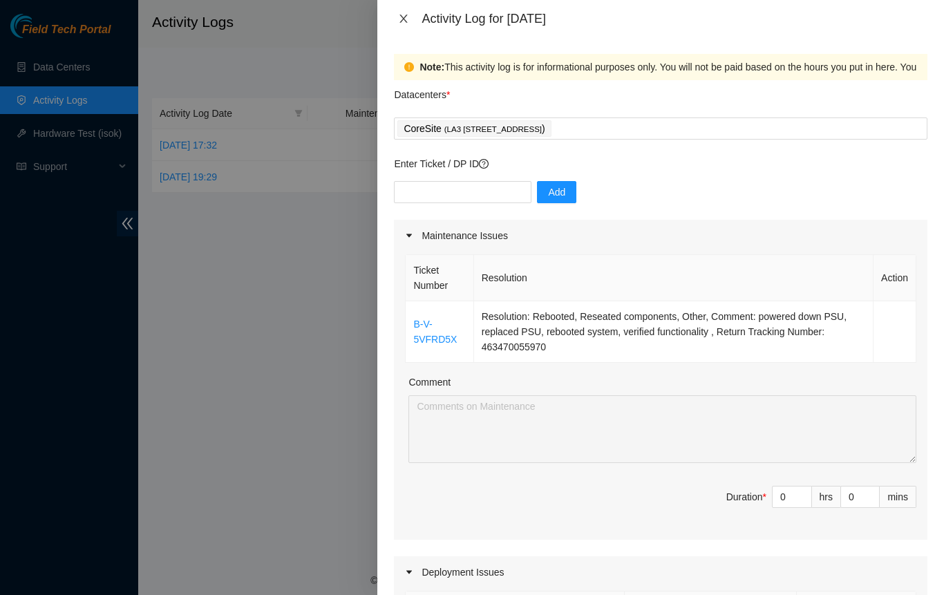
click at [407, 21] on icon "close" at bounding box center [403, 18] width 11 height 11
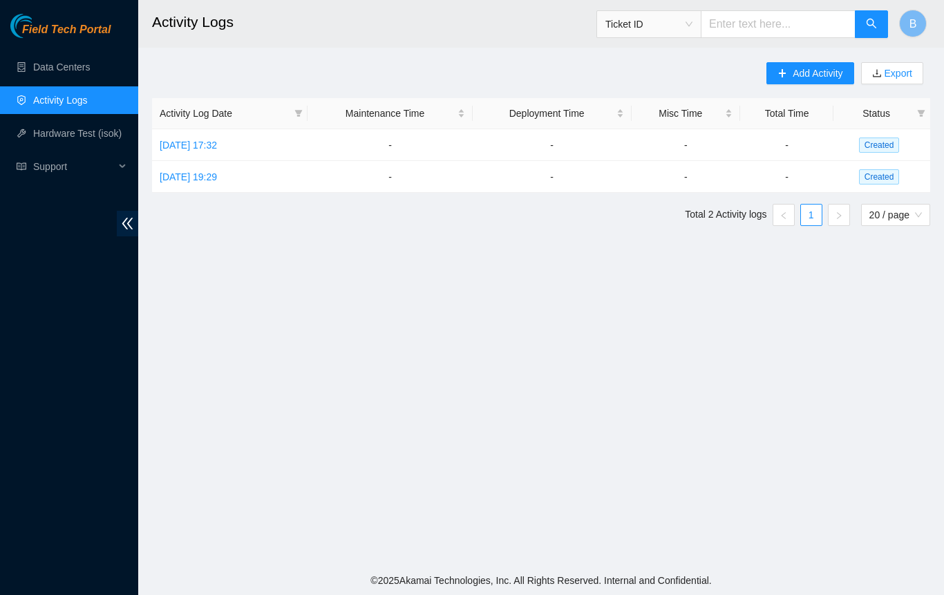
click at [281, 281] on main "Activity Logs Ticket ID B Add Activity Export Activity Log Date Maintenance Tim…" at bounding box center [541, 283] width 806 height 566
click at [90, 68] on link "Data Centers" at bounding box center [61, 67] width 57 height 11
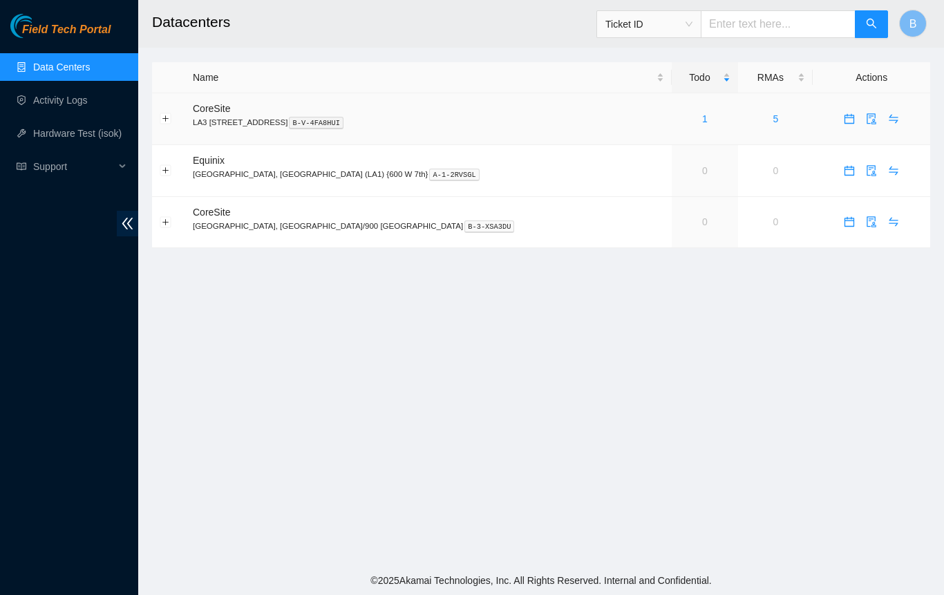
click at [702, 118] on link "1" at bounding box center [705, 118] width 6 height 11
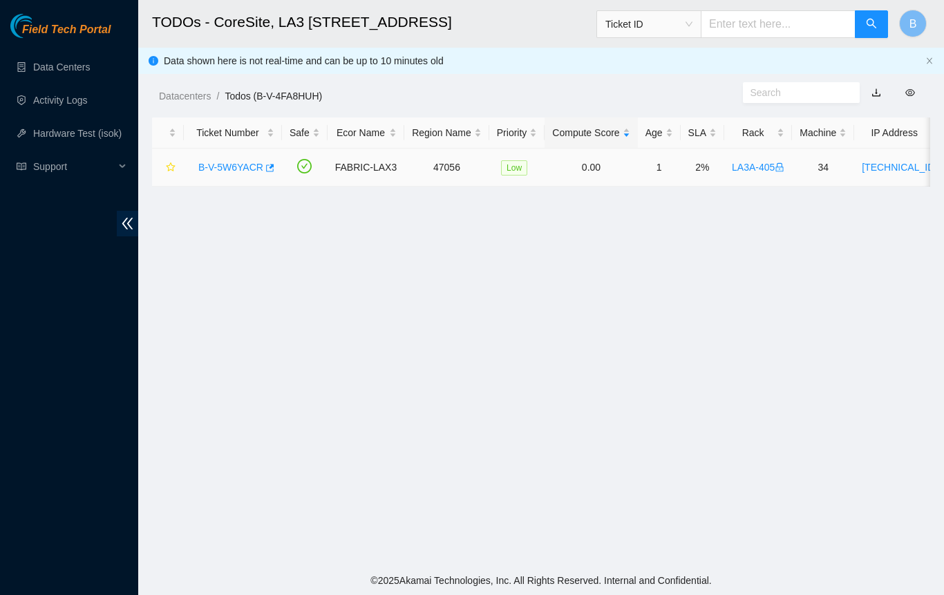
click at [245, 169] on link "B-V-5W6YACR" at bounding box center [230, 167] width 65 height 11
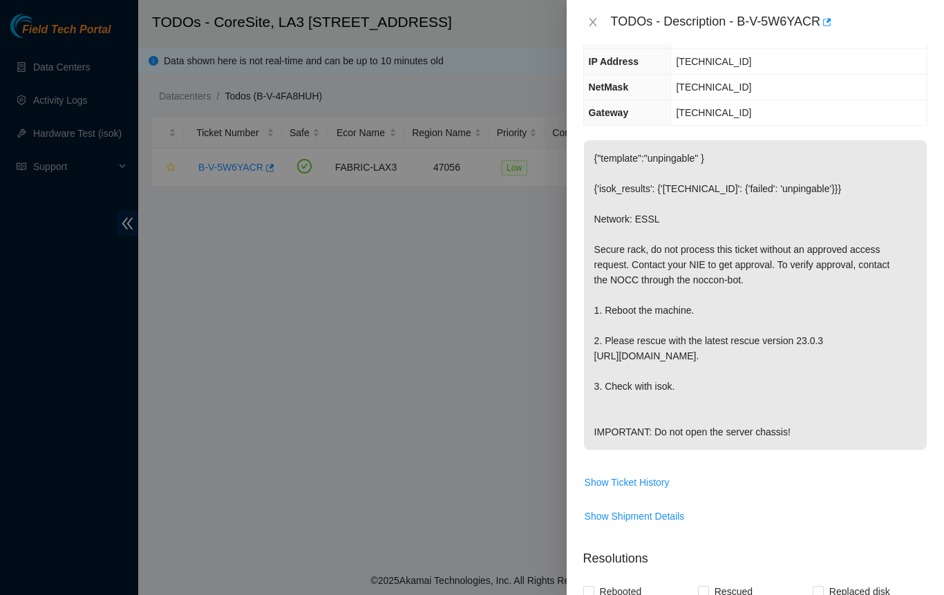
scroll to position [207, 0]
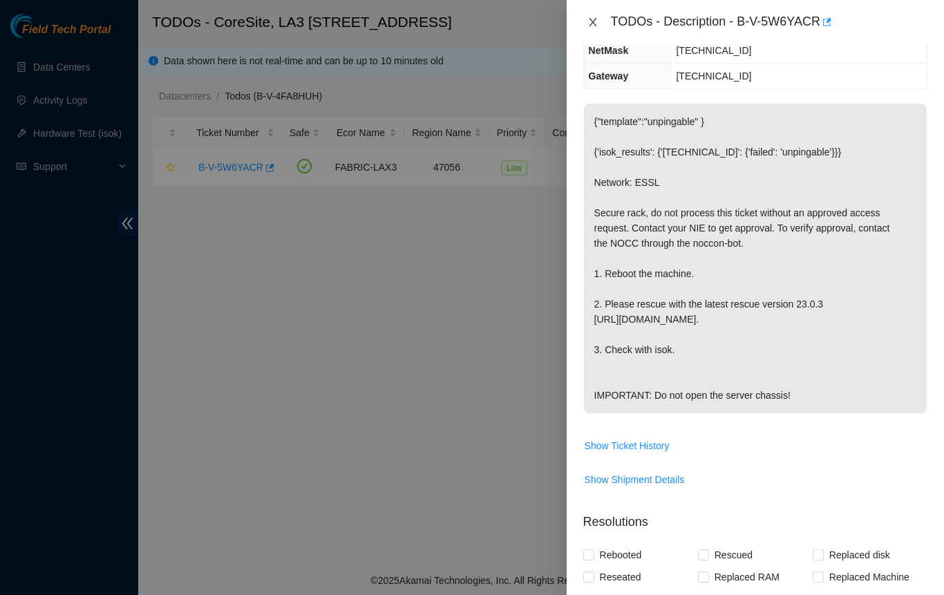
click at [592, 23] on icon "close" at bounding box center [593, 22] width 8 height 8
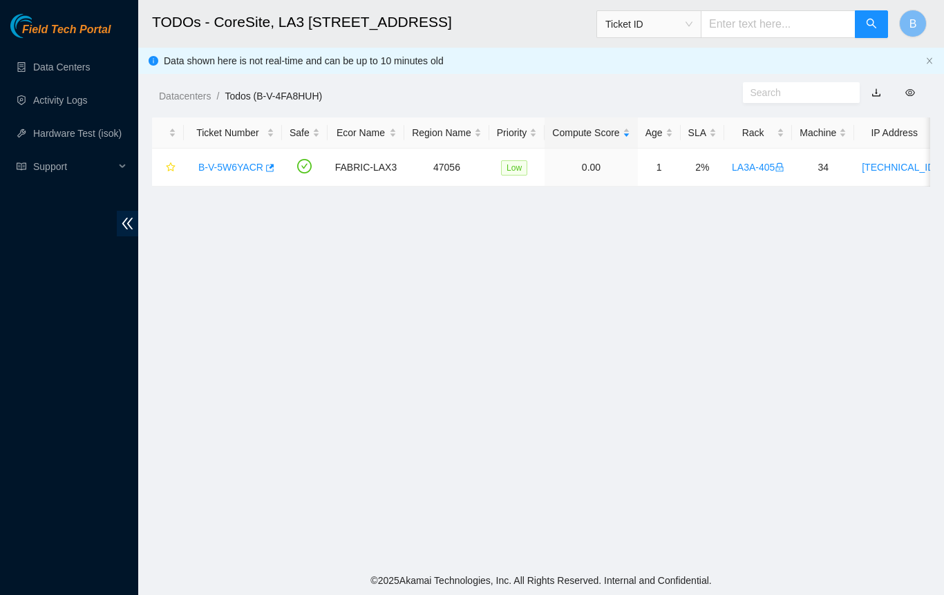
scroll to position [223, 0]
click at [444, 325] on main "TODOs - CoreSite, LA3 200 Bauchet St Ticket ID B Data shown here is not real-ti…" at bounding box center [541, 283] width 806 height 566
click at [64, 64] on link "Data Centers" at bounding box center [61, 67] width 57 height 11
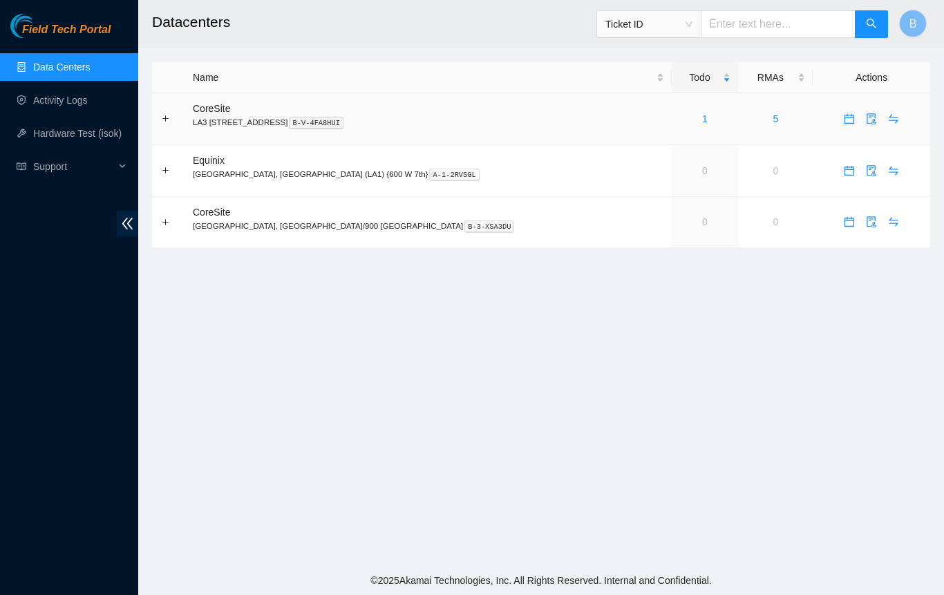
click at [774, 119] on link "5" at bounding box center [777, 118] width 6 height 11
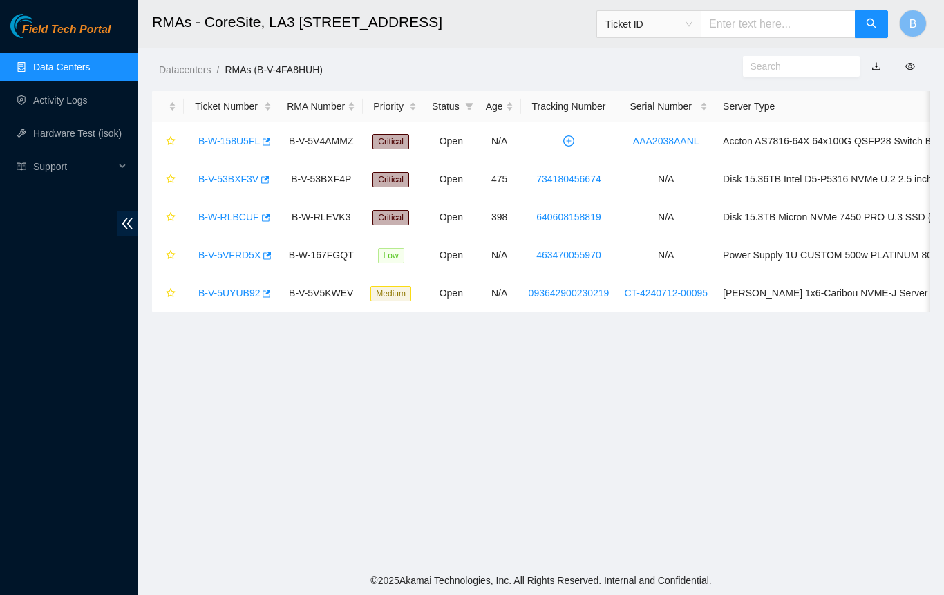
click at [65, 67] on link "Data Centers" at bounding box center [61, 67] width 57 height 11
